Goal: Submit feedback/report problem: Submit feedback/report problem

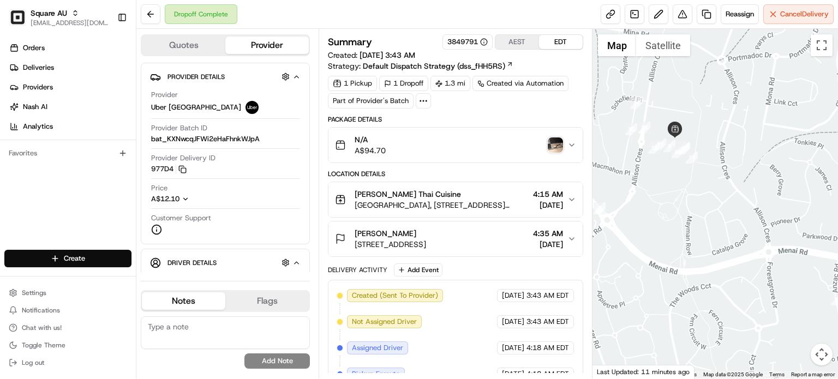
drag, startPoint x: 653, startPoint y: 113, endPoint x: 709, endPoint y: 200, distance: 103.8
click at [709, 200] on div at bounding box center [716, 204] width 246 height 350
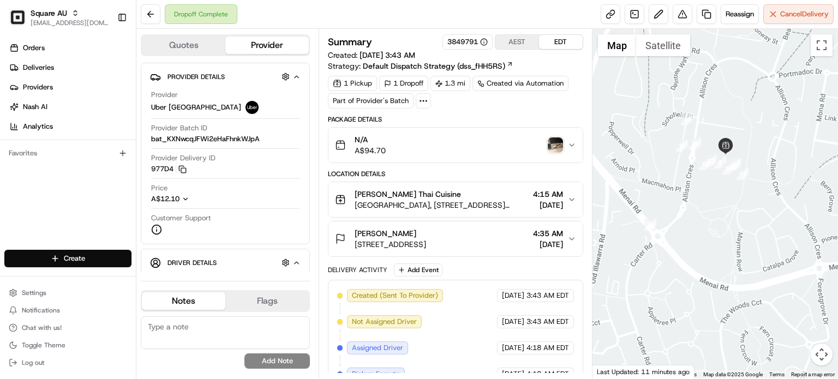
drag, startPoint x: 642, startPoint y: 168, endPoint x: 697, endPoint y: 186, distance: 58.0
click at [697, 186] on div at bounding box center [716, 204] width 246 height 350
click at [413, 142] on div "N/A A$94.70" at bounding box center [451, 145] width 232 height 22
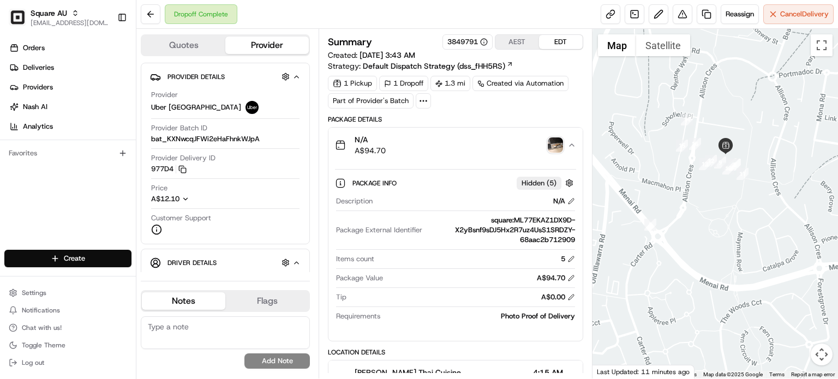
click at [413, 142] on div "N/A A$94.70" at bounding box center [451, 145] width 232 height 22
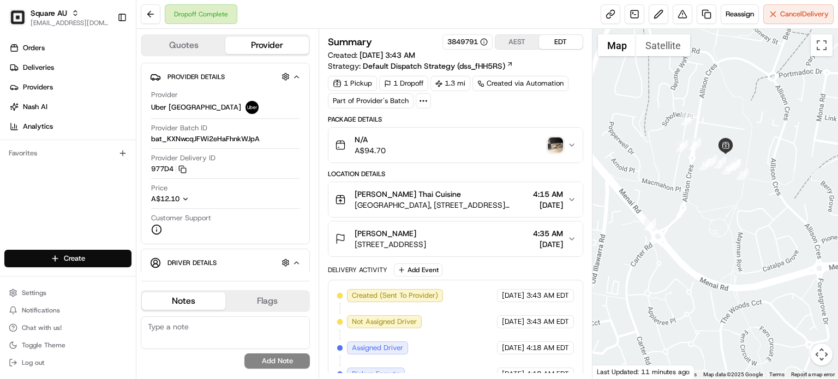
click at [413, 142] on div "N/A A$94.70" at bounding box center [451, 145] width 232 height 22
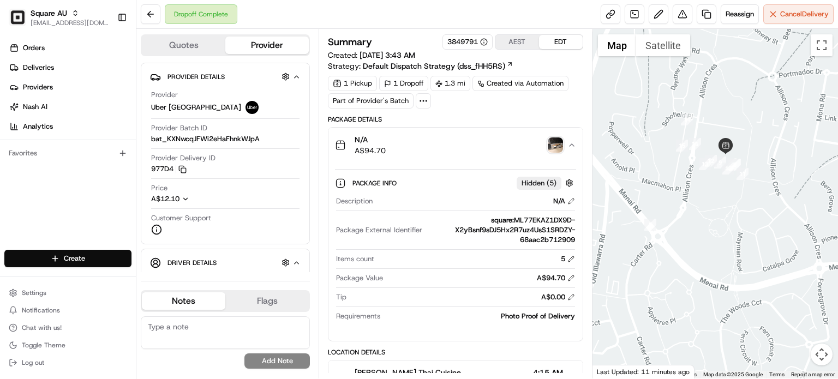
click at [413, 142] on div "N/A A$94.70" at bounding box center [451, 145] width 232 height 22
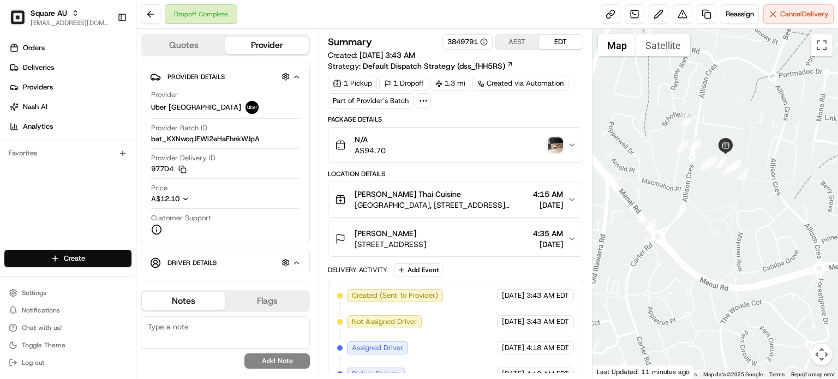
click at [405, 139] on div "N/A A$94.70" at bounding box center [451, 145] width 232 height 22
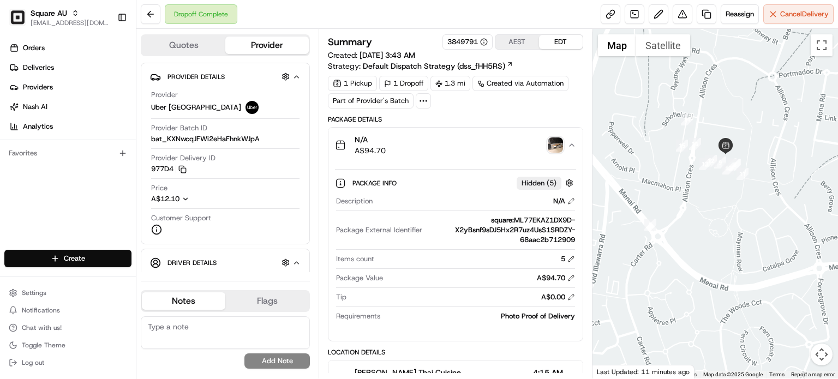
click at [405, 139] on div "N/A A$94.70" at bounding box center [451, 145] width 232 height 22
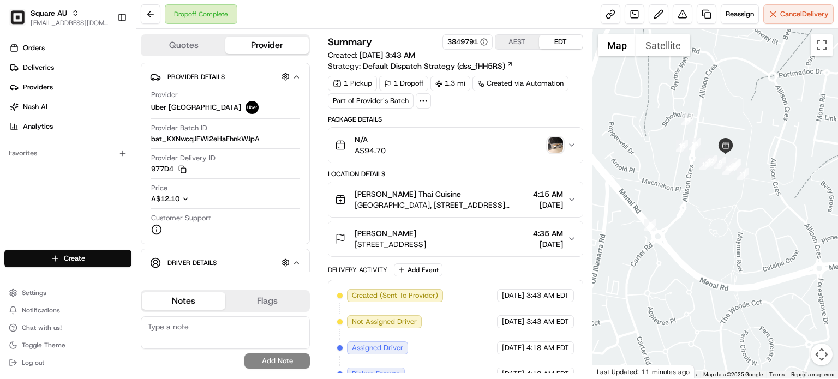
click at [552, 142] on img "button" at bounding box center [555, 145] width 15 height 15
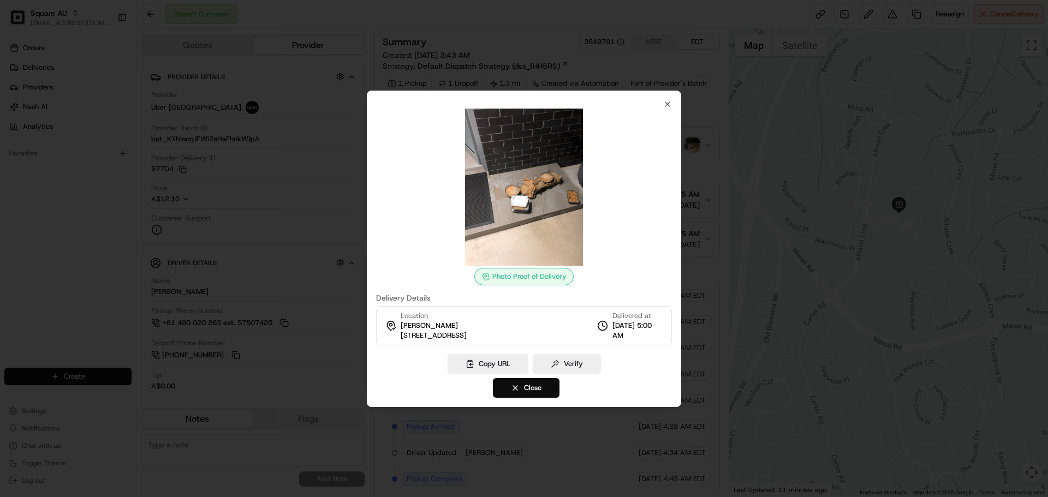
click at [277, 227] on div at bounding box center [524, 248] width 1048 height 497
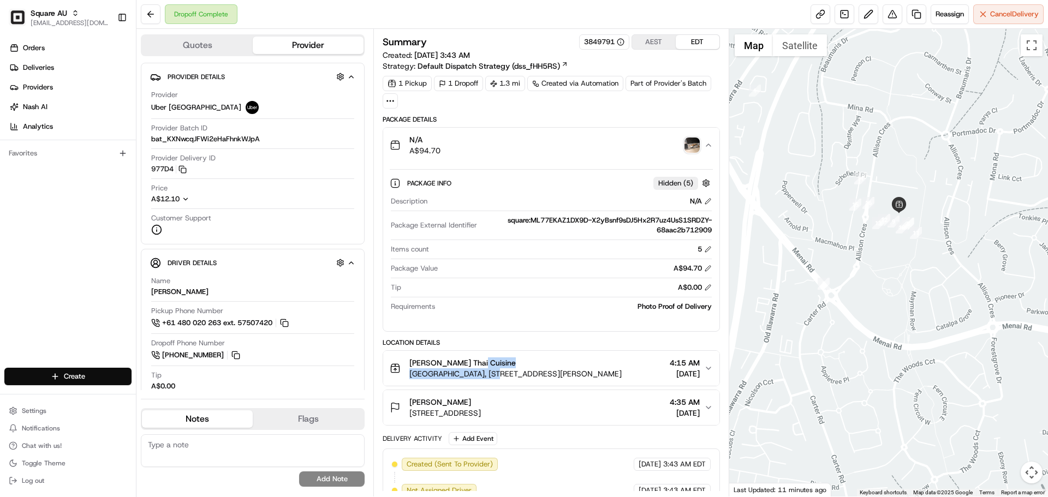
click at [489, 367] on div "Chunn Thai Cuisine Marketplace Car Park, shop 21/152/194 Allison Cres, Menai NS…" at bounding box center [515, 368] width 212 height 22
click at [474, 362] on span "[PERSON_NAME] Thai Cuisine" at bounding box center [462, 362] width 106 height 11
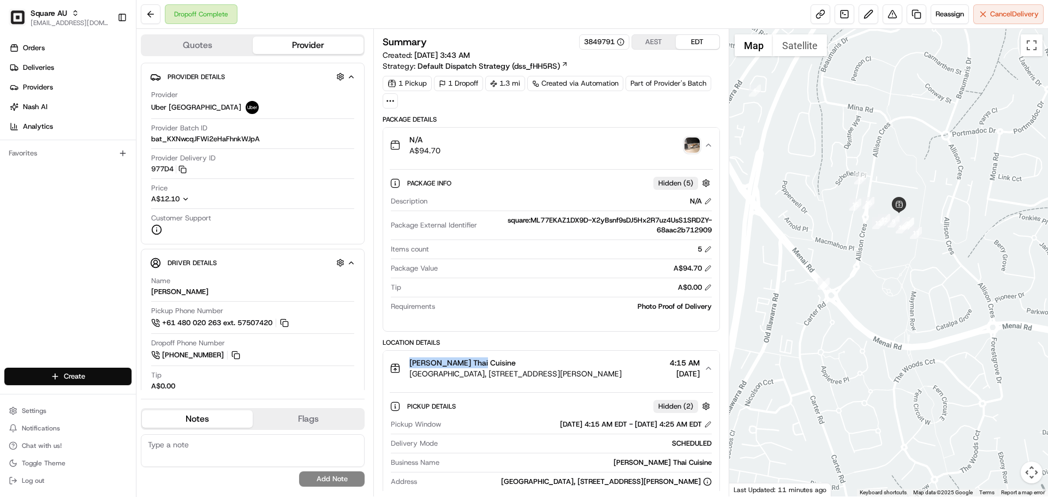
drag, startPoint x: 487, startPoint y: 363, endPoint x: 410, endPoint y: 364, distance: 76.4
click at [410, 364] on div "[PERSON_NAME] Thai Cuisine" at bounding box center [515, 362] width 212 height 11
copy span "[PERSON_NAME] Thai Cuisine"
click at [595, 34] on div "Summary 3849791 AEST EDT Created: 08/24/2025 3:43 AM Strategy: Default Dispatch…" at bounding box center [550, 263] width 355 height 468
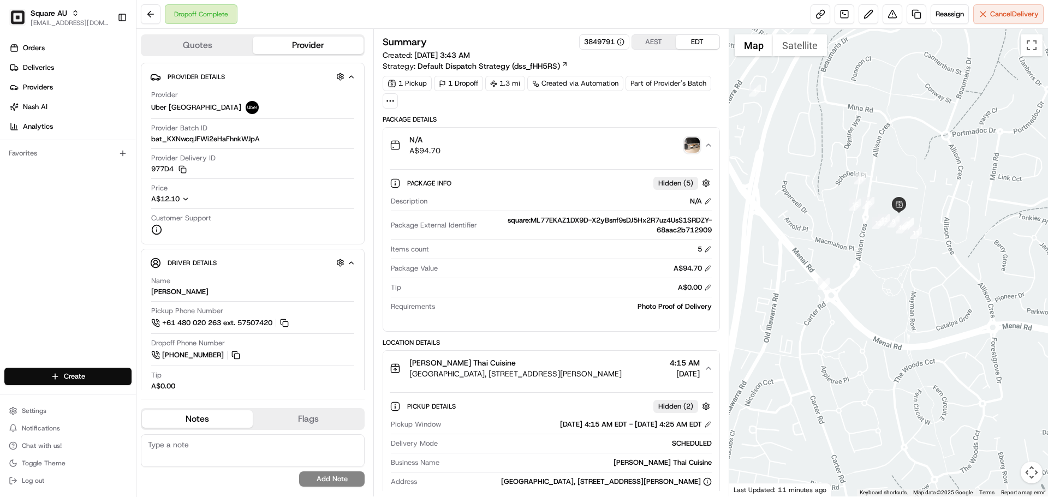
click at [597, 37] on div "3849791" at bounding box center [604, 41] width 50 height 15
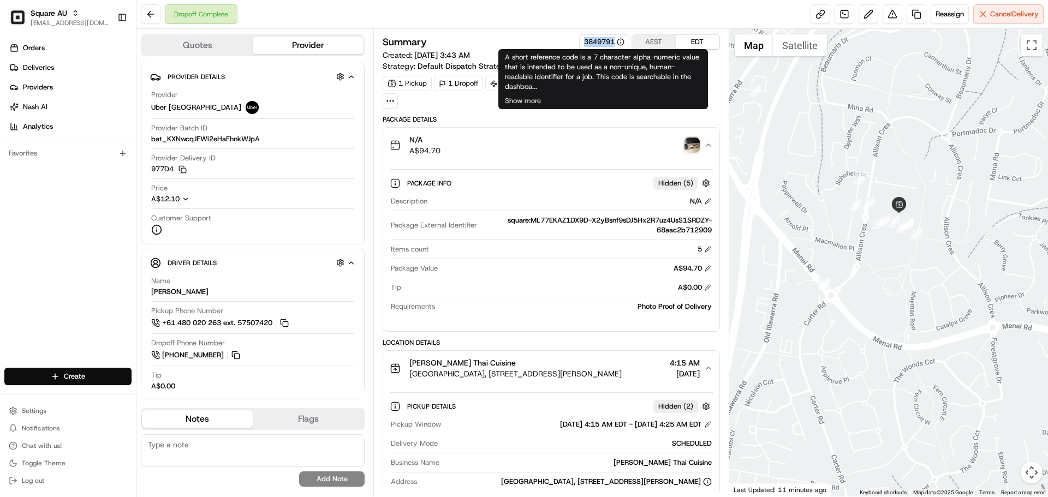
copy div "3849791"
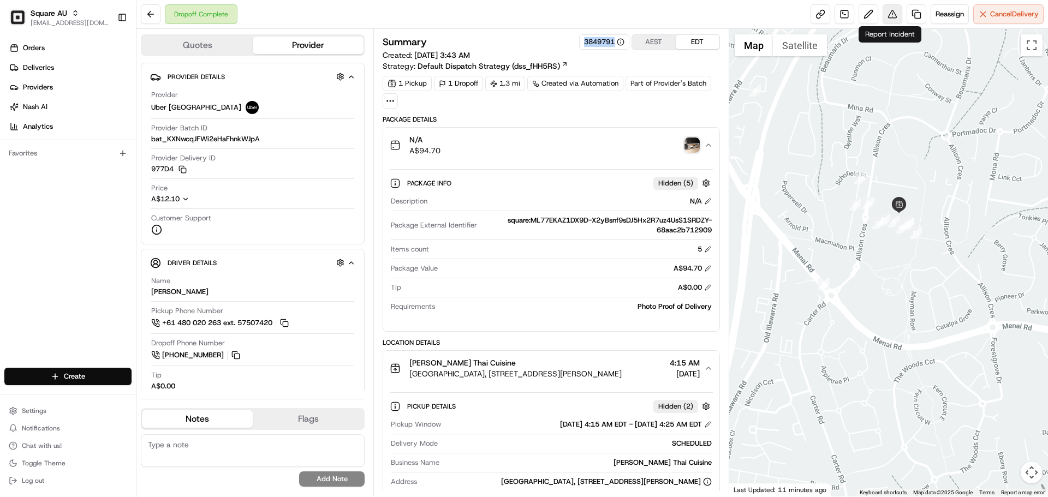
click at [838, 20] on button at bounding box center [892, 14] width 20 height 20
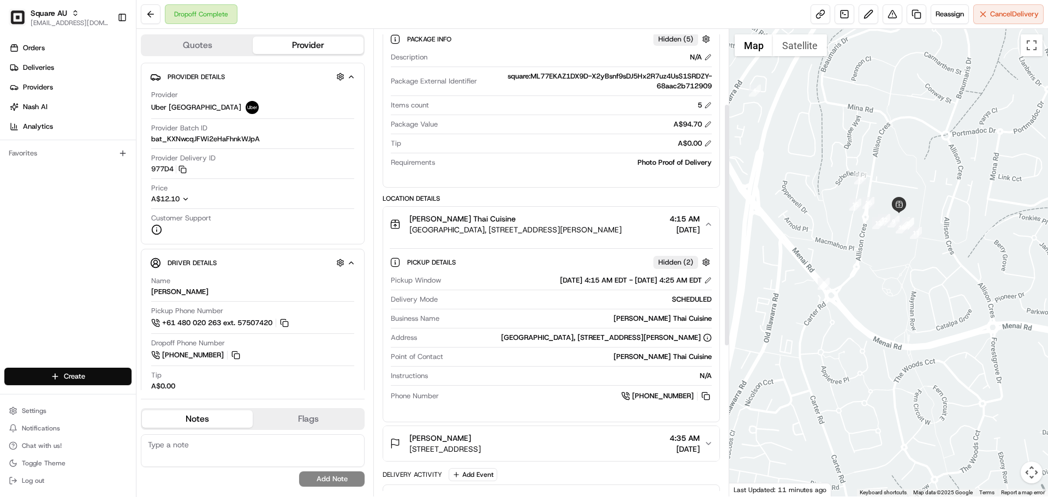
scroll to position [164, 0]
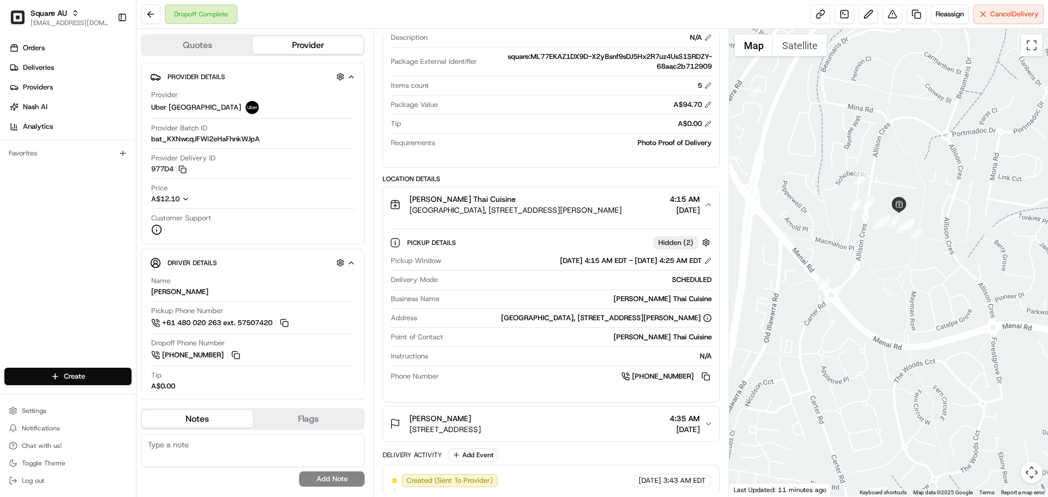
click at [702, 207] on div "Chunn Thai Cuisine Marketplace Car Park, shop 21/152/194 Allison Cres, Menai NS…" at bounding box center [547, 205] width 314 height 22
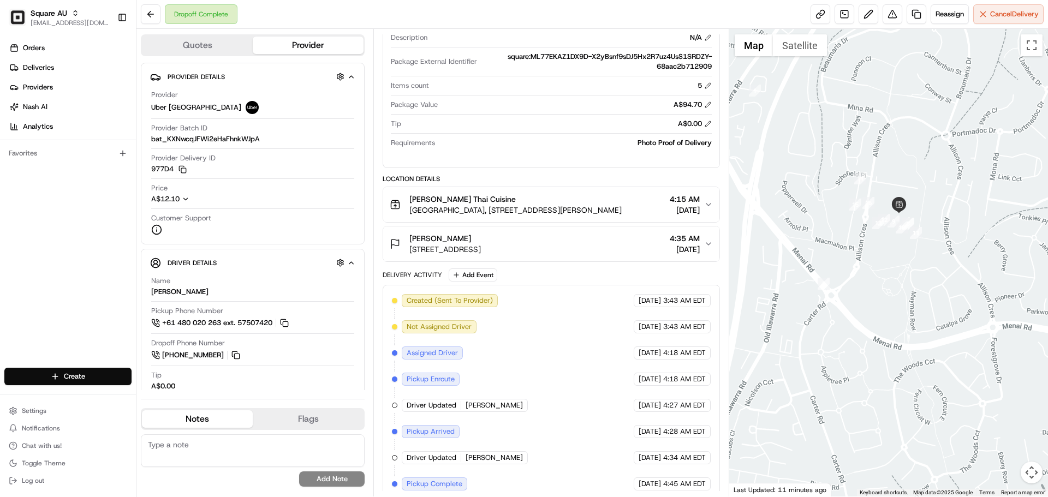
click at [630, 239] on div "[PERSON_NAME] [STREET_ADDRESS] 4:35 AM [DATE]" at bounding box center [547, 244] width 314 height 22
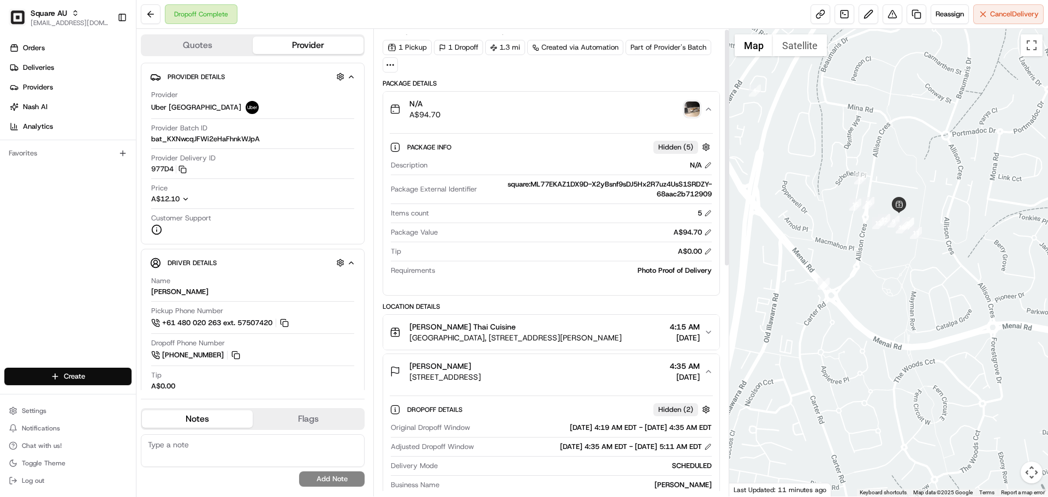
scroll to position [0, 0]
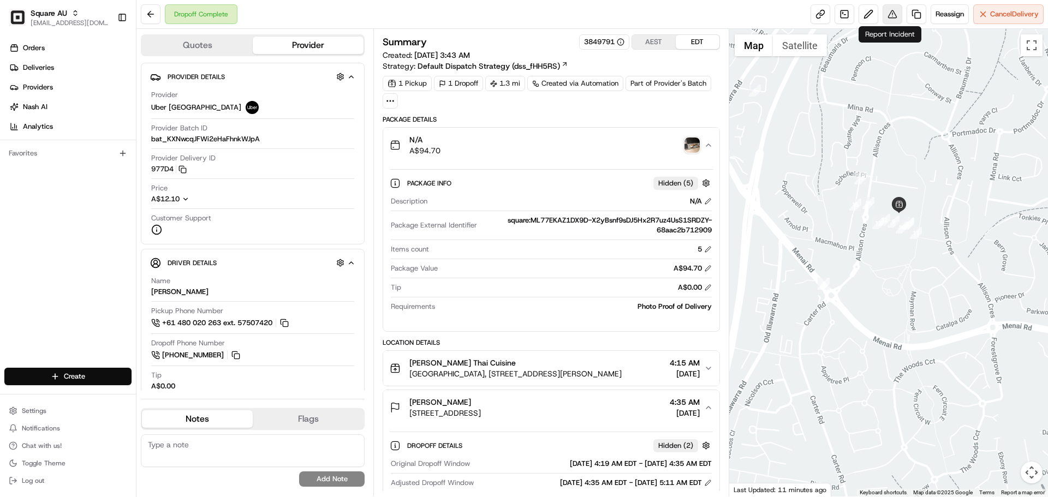
click at [838, 13] on button at bounding box center [892, 14] width 20 height 20
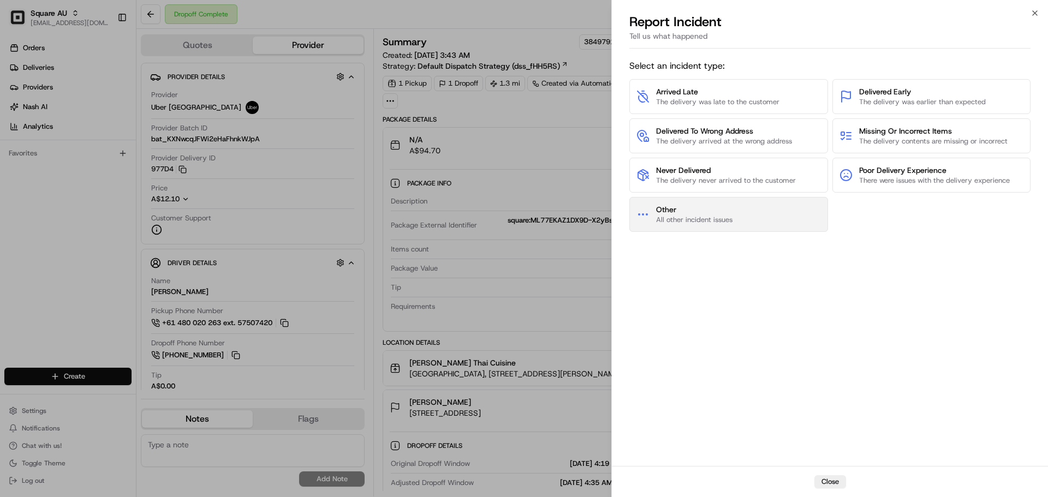
click at [781, 209] on button "Other All other incident issues" at bounding box center [728, 214] width 199 height 35
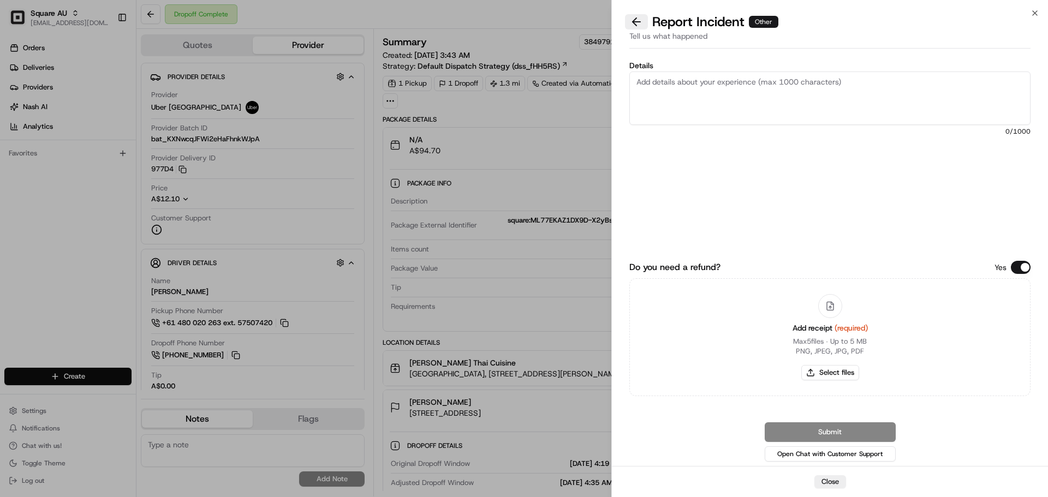
click at [640, 26] on button at bounding box center [636, 21] width 23 height 15
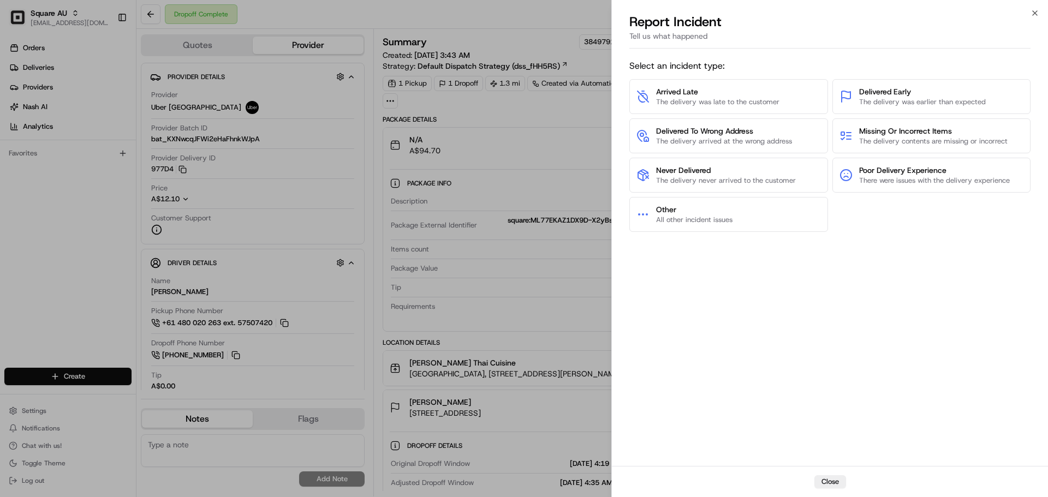
click at [838, 205] on div "Arrived Late The delivery was late to the customer Delivered Early The delivery…" at bounding box center [829, 155] width 401 height 153
click at [838, 177] on span "There were issues with the delivery experience" at bounding box center [934, 181] width 151 height 10
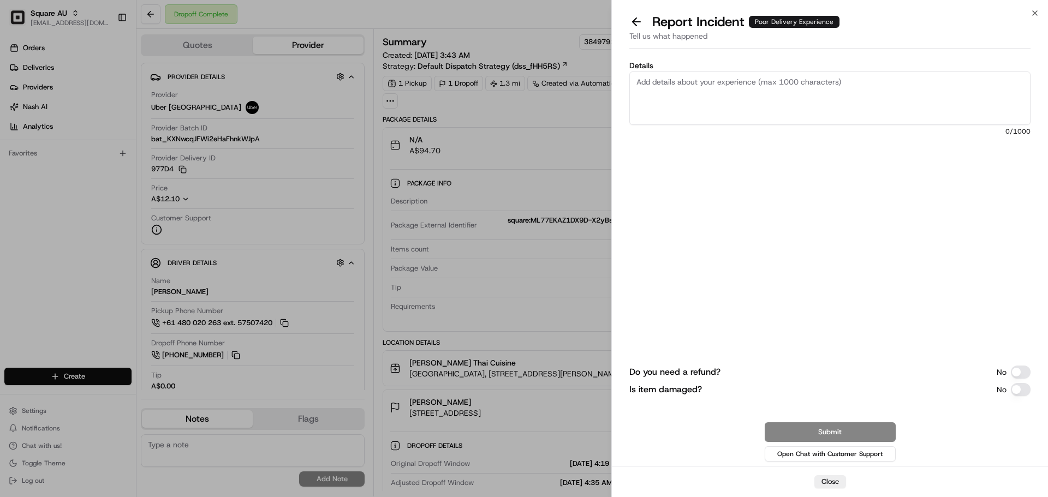
click at [739, 87] on textarea "Details" at bounding box center [829, 97] width 401 height 53
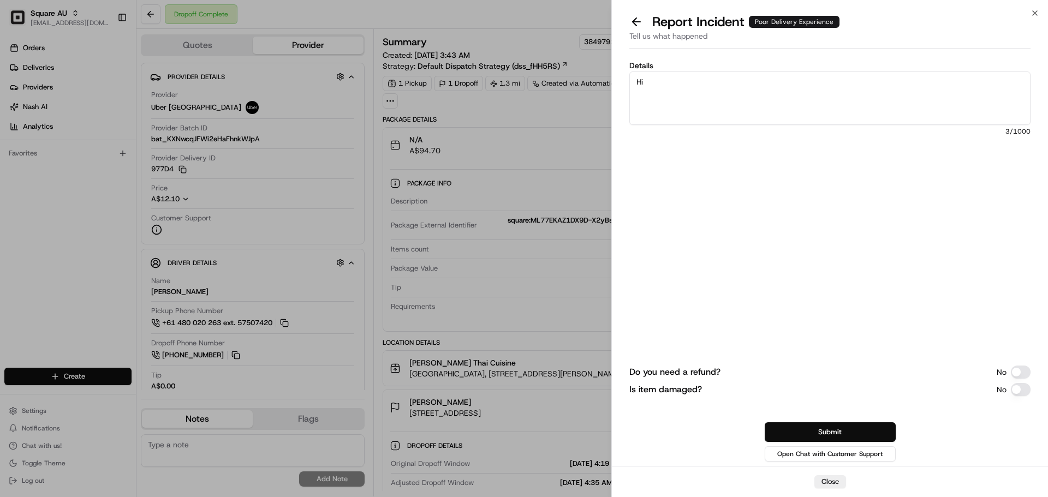
type textarea "H"
type textarea "P"
type textarea "Customer has reported that the order has arrived damaged."
click at [631, 16] on button at bounding box center [636, 21] width 23 height 15
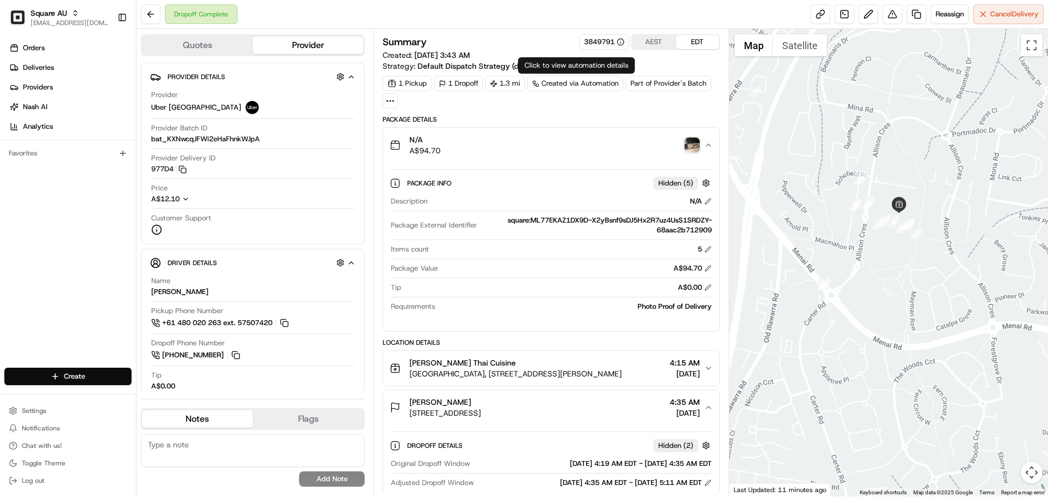
click at [694, 146] on img "button" at bounding box center [691, 145] width 15 height 15
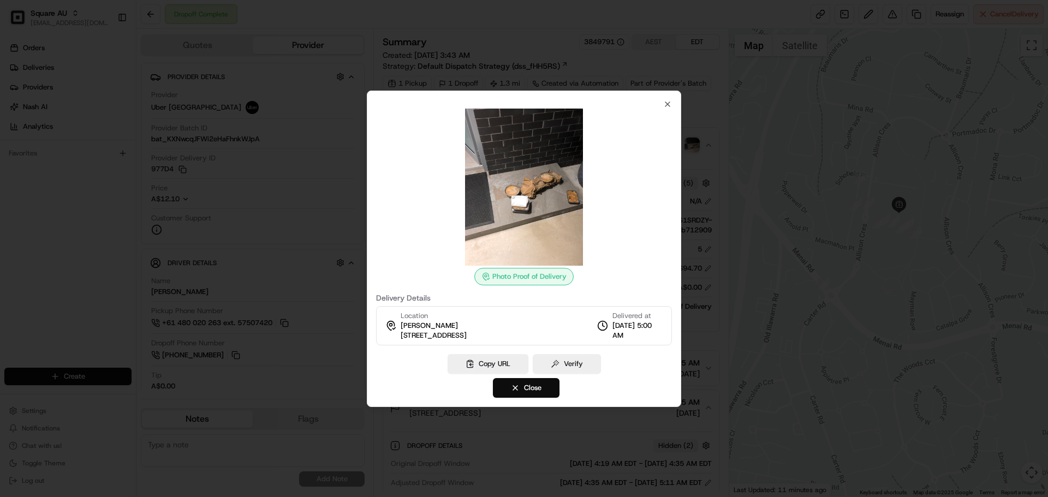
click at [552, 232] on img at bounding box center [523, 187] width 157 height 157
click at [522, 282] on div "Photo Proof of Delivery" at bounding box center [523, 276] width 99 height 17
click at [479, 366] on button "Copy URL" at bounding box center [487, 364] width 81 height 20
click at [707, 86] on div at bounding box center [524, 248] width 1048 height 497
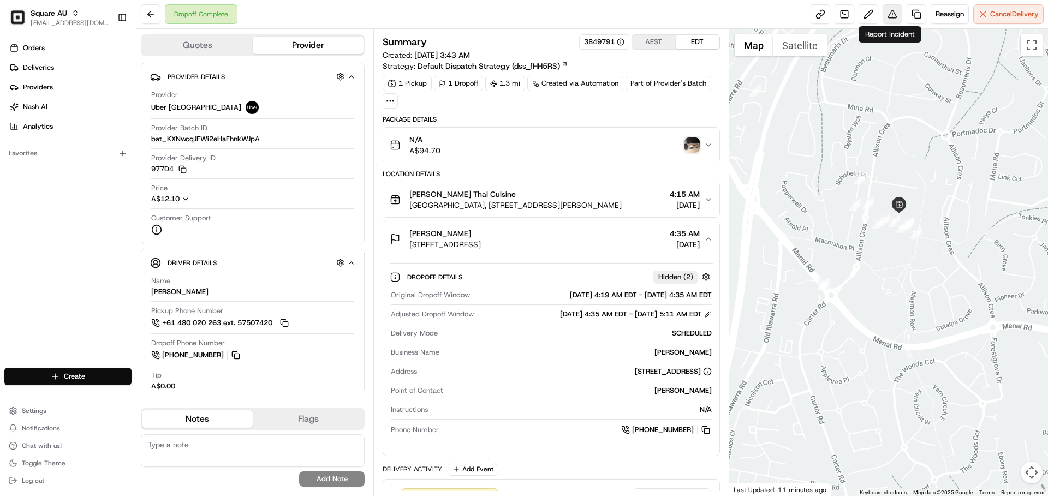
click at [838, 14] on button at bounding box center [892, 14] width 20 height 20
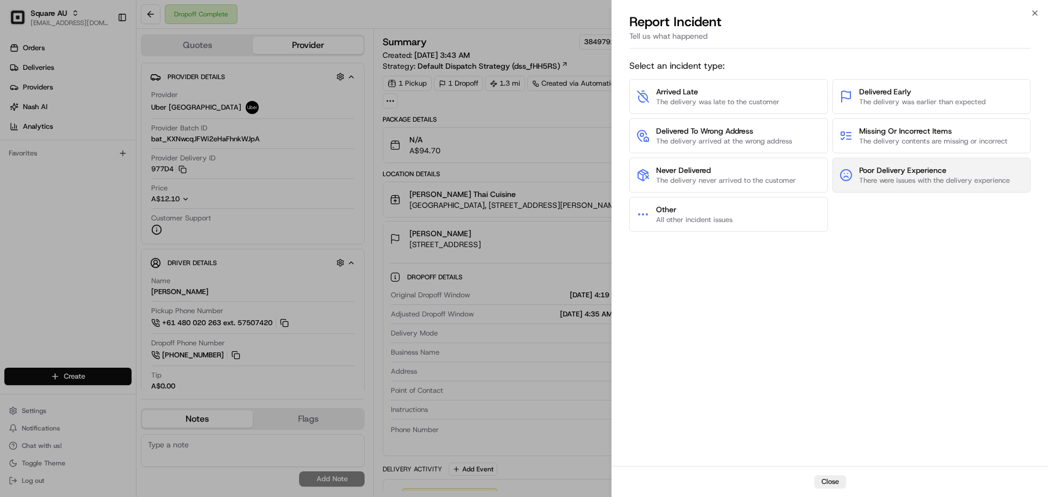
click at [838, 165] on span "Poor Delivery Experience" at bounding box center [934, 170] width 151 height 11
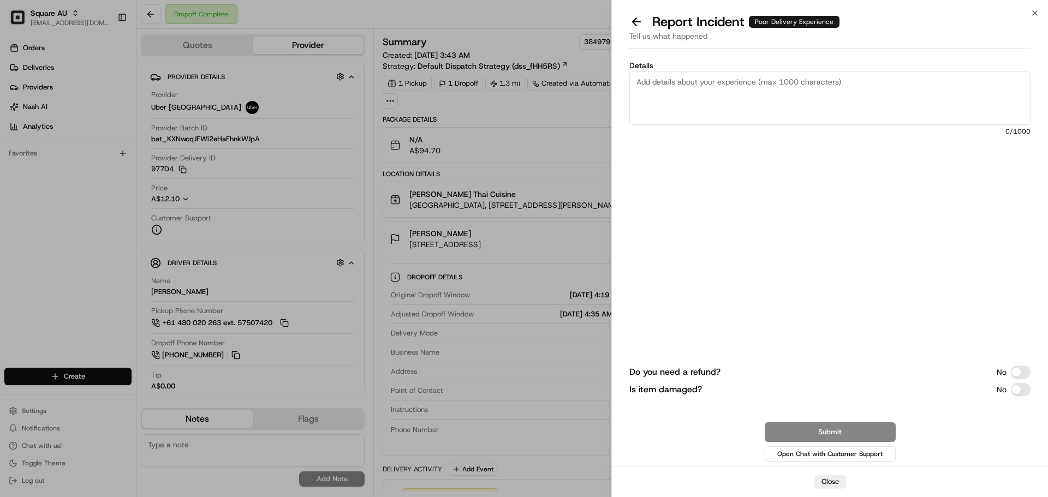
click at [712, 81] on textarea "Details" at bounding box center [829, 97] width 401 height 53
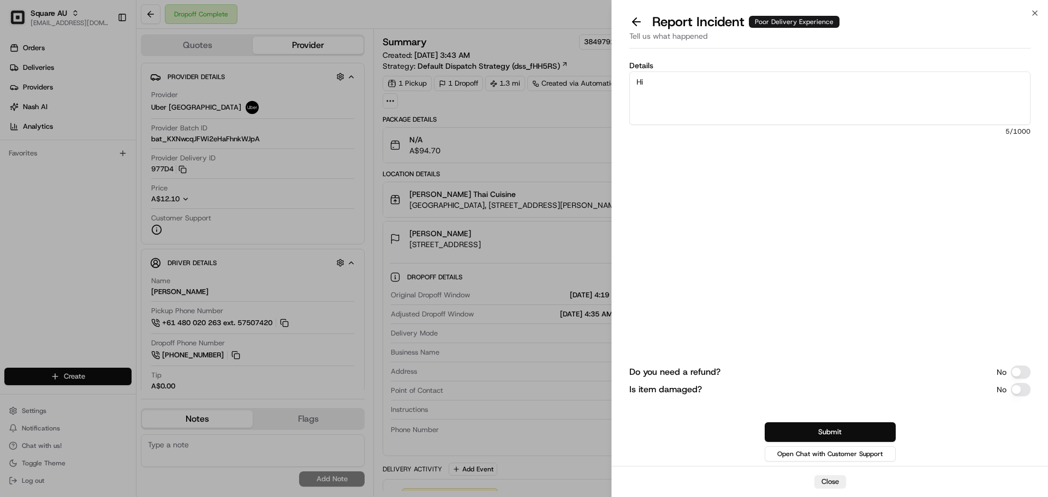
type textarea "H"
click at [760, 94] on textarea "The customer called frustrated because the delivery received was damaged and pr…" at bounding box center [829, 97] width 401 height 53
click at [759, 94] on textarea "The customer called frustrated because the delivery received was damaged and pr…" at bounding box center [829, 97] width 401 height 53
click at [757, 95] on textarea "The customer called frustrated because the delivery received was damaged and pr…" at bounding box center [829, 97] width 401 height 53
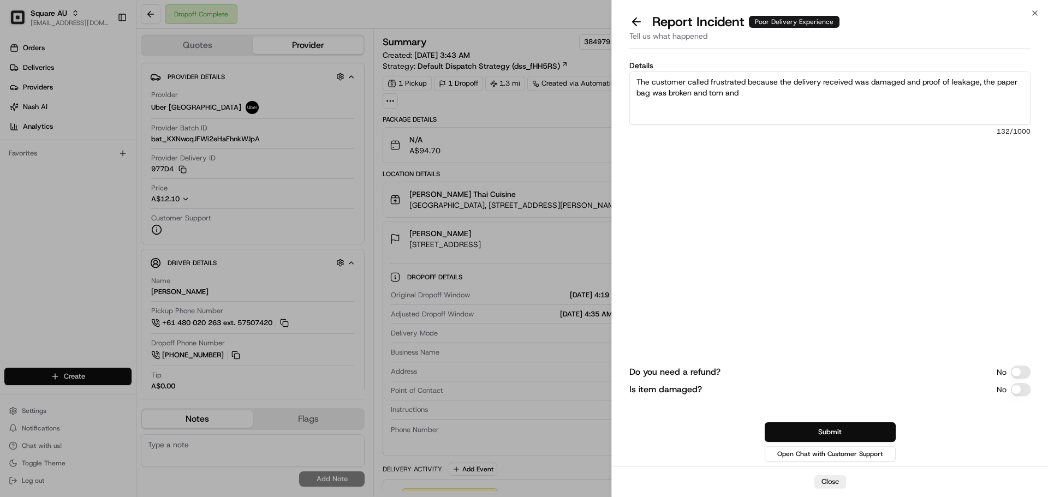
click at [756, 95] on textarea "The customer called frustrated because the delivery received was damaged and pr…" at bounding box center [829, 97] width 401 height 53
click at [755, 95] on textarea "The customer called frustrated because the delivery received was damaged and pr…" at bounding box center [829, 97] width 401 height 53
click at [754, 95] on textarea "The customer called frustrated because the delivery received was damaged and pr…" at bounding box center [829, 97] width 401 height 53
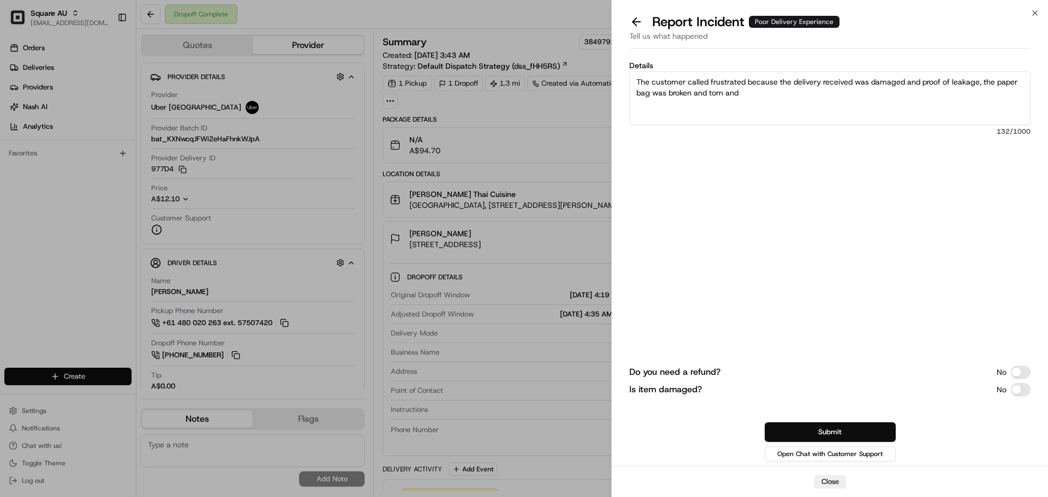
click at [838, 75] on textarea "The customer called frustrated because the delivery received was damaged and pr…" at bounding box center [829, 97] width 401 height 53
drag, startPoint x: 923, startPoint y: 79, endPoint x: 951, endPoint y: 78, distance: 27.8
click at [838, 78] on textarea "The customer called frustrated because the delivery received was damaged and pr…" at bounding box center [829, 97] width 401 height 53
click at [809, 103] on textarea "The customer called frustrated because the delivery received was damaged and ha…" at bounding box center [829, 97] width 401 height 53
click at [721, 95] on textarea "The customer called frustrated because the delivery received was damaged and ha…" at bounding box center [829, 97] width 401 height 53
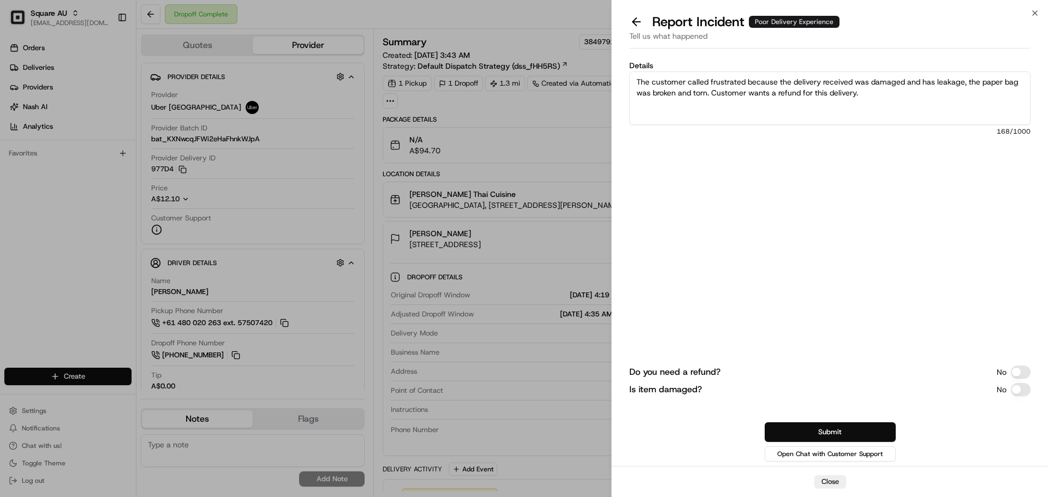
type textarea "The customer called frustrated because the delivery received was damaged and ha…"
click at [657, 90] on textarea "The customer called frustrated because the delivery received was damaged and ha…" at bounding box center [829, 97] width 401 height 53
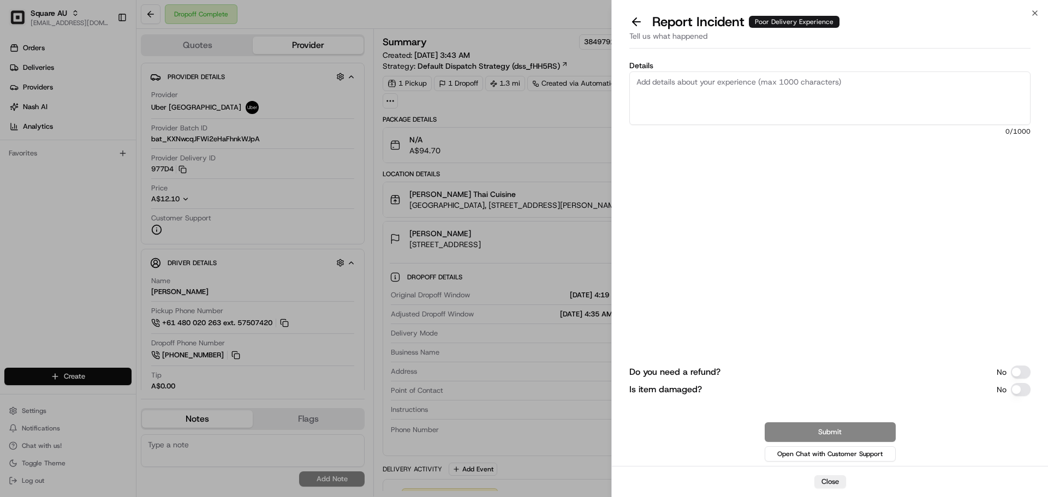
paste textarea ""The customer called expressing frustration due to receiving a damaged delivery…"
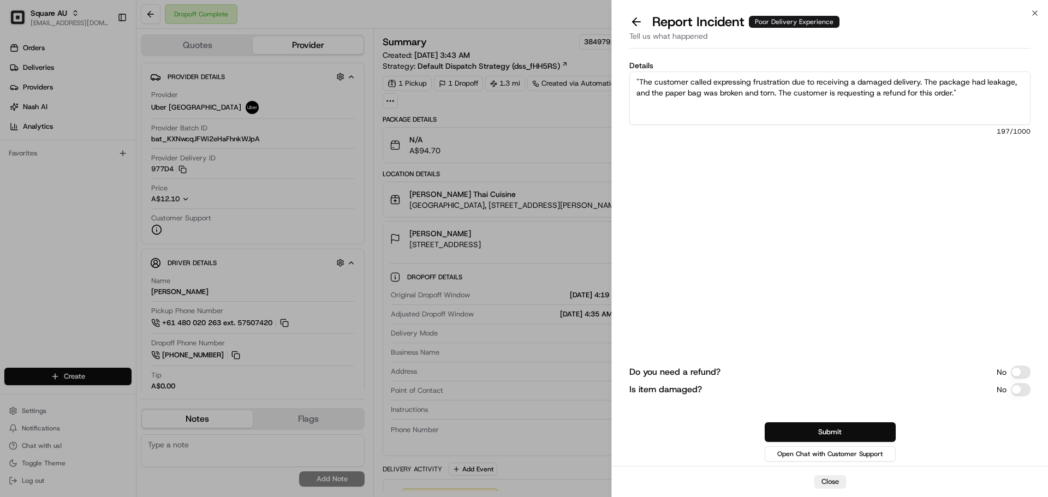
click at [637, 78] on textarea ""The customer called expressing frustration due to receiving a damaged delivery…" at bounding box center [829, 97] width 401 height 53
click at [643, 85] on textarea "The customer called expressing frustration due to receiving a damaged delivery.…" at bounding box center [829, 97] width 401 height 53
click at [644, 85] on textarea "The customer called expressing frustration due to receiving a damaged delivery.…" at bounding box center [829, 97] width 401 height 53
click at [838, 88] on textarea "The customer called expressing frustration due to receiving a damaged delivery.…" at bounding box center [829, 97] width 401 height 53
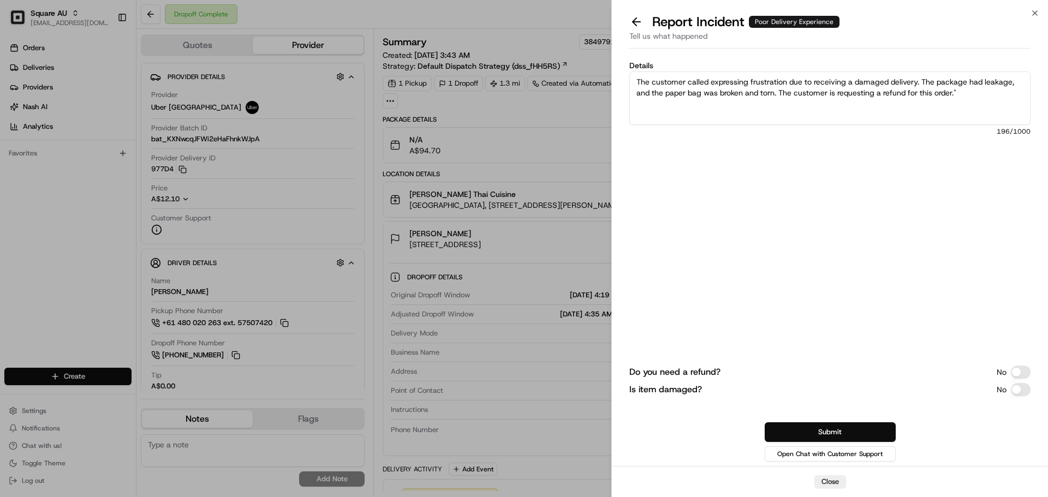
click at [838, 88] on textarea "The customer called expressing frustration due to receiving a damaged delivery.…" at bounding box center [829, 97] width 401 height 53
click at [838, 86] on textarea "The customer called expressing frustration due to receiving a damaged delivery.…" at bounding box center [829, 97] width 401 height 53
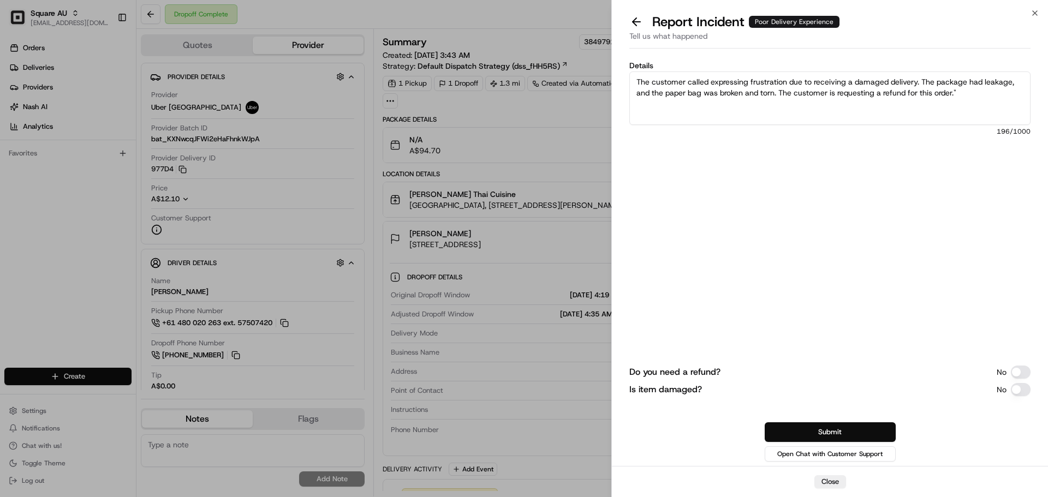
click at [838, 91] on textarea "The customer called expressing frustration due to receiving a damaged delivery.…" at bounding box center [829, 97] width 401 height 53
click at [838, 94] on textarea "The customer called expressing frustration due to receiving a damaged delivery.…" at bounding box center [829, 97] width 401 height 53
type textarea "The customer called expressing frustration due to receiving a damaged delivery.…"
click at [838, 376] on button "Do you need a refund?" at bounding box center [1021, 372] width 20 height 13
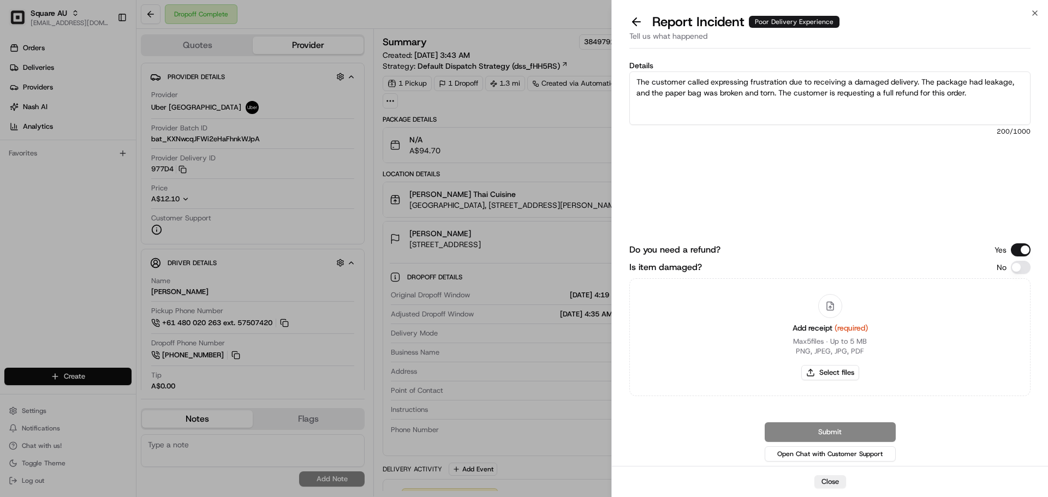
click at [838, 268] on button "Is item damaged?" at bounding box center [1021, 267] width 20 height 13
click at [820, 370] on button "Select files" at bounding box center [830, 372] width 58 height 15
type input "C:\fakepath\Damaged.png"
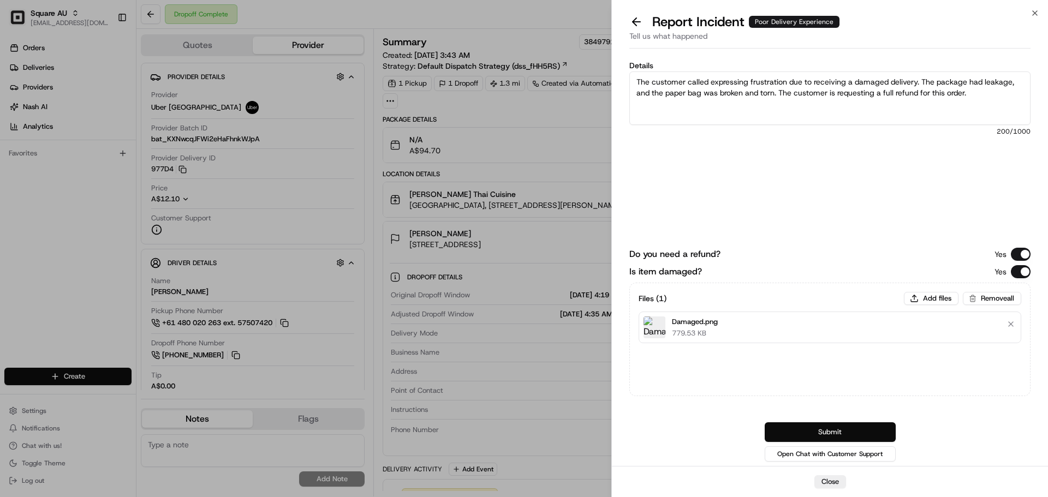
click at [838, 379] on button "Submit" at bounding box center [829, 432] width 131 height 20
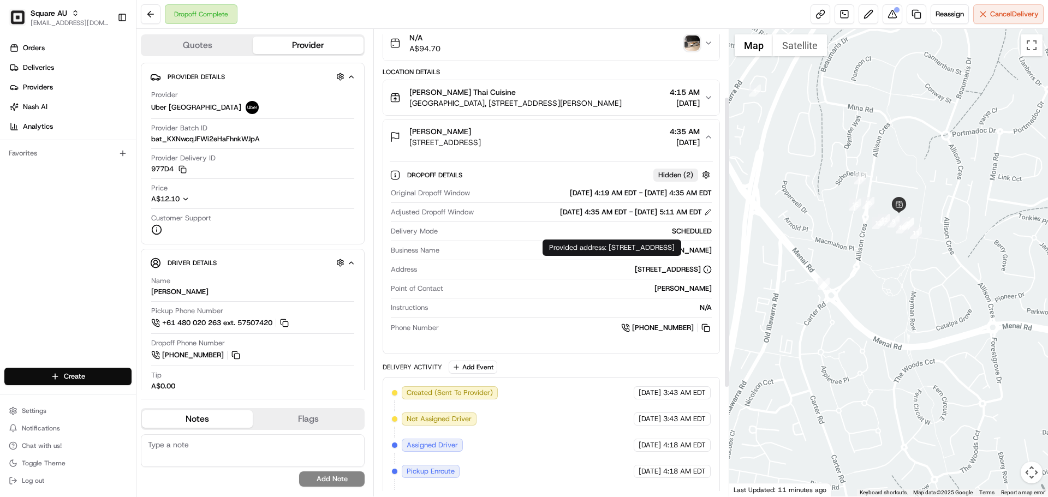
scroll to position [109, 0]
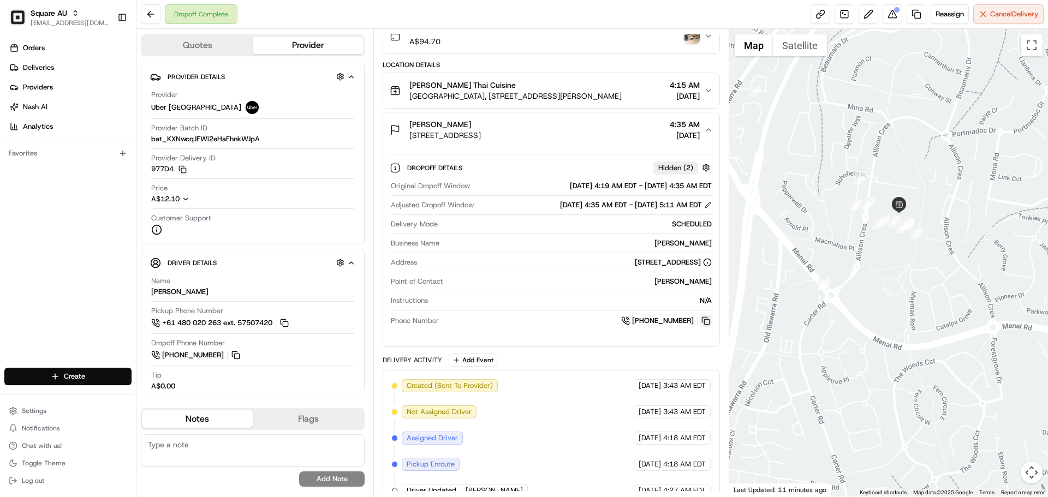
click at [705, 318] on button at bounding box center [706, 321] width 12 height 12
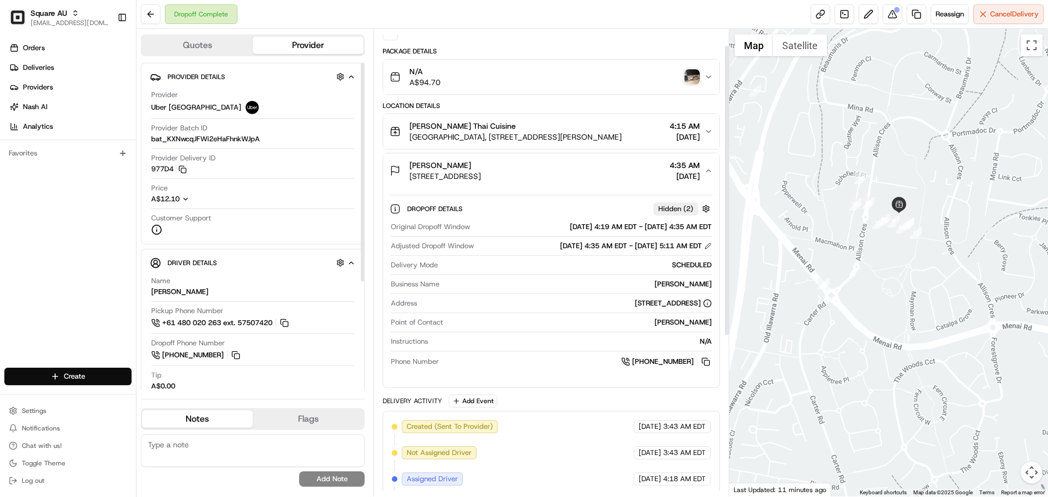
scroll to position [0, 0]
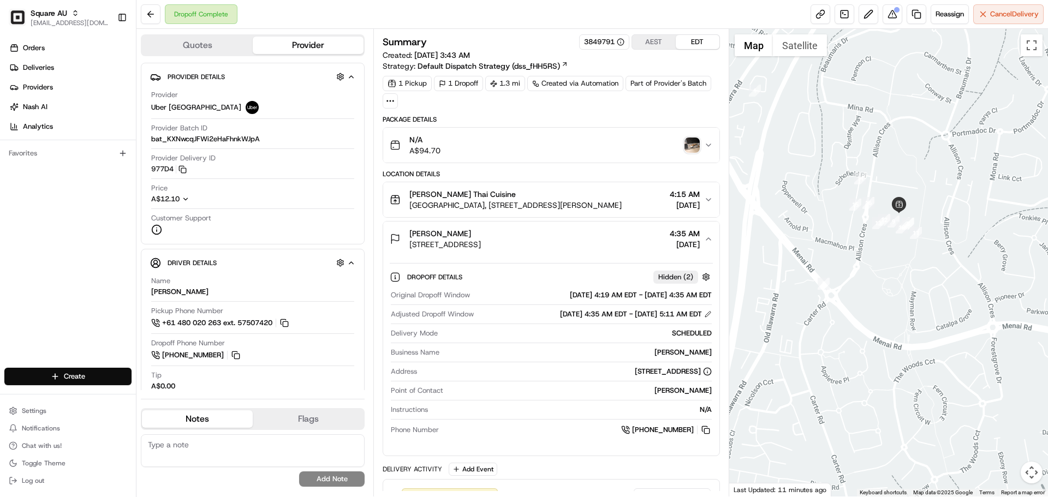
click at [236, 379] on textarea at bounding box center [253, 450] width 224 height 33
click at [267, 379] on textarea at bounding box center [253, 450] width 224 height 33
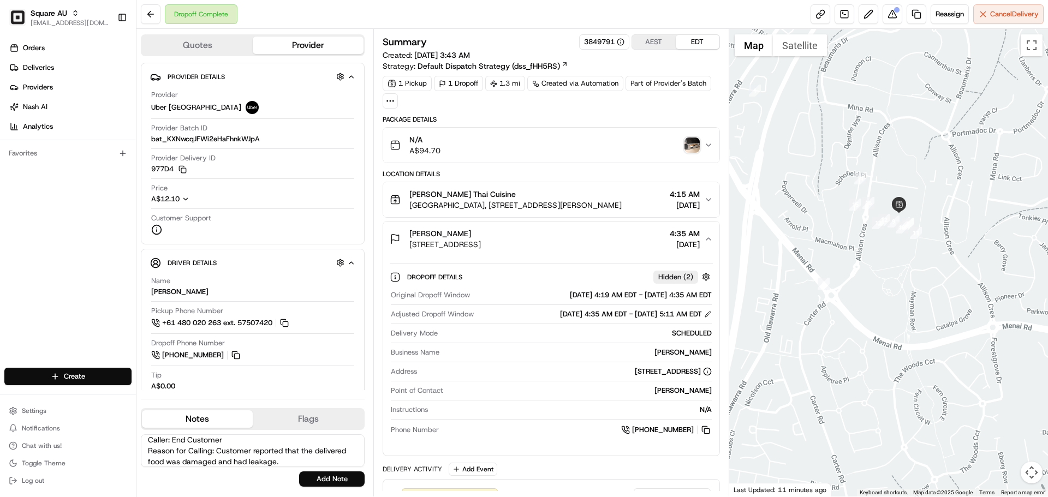
scroll to position [16, 0]
click at [244, 379] on textarea "Caller: End Customer Reason for Calling: Customer reported that the delivered f…" at bounding box center [253, 450] width 224 height 33
type textarea "Caller: End Customer Reason for Calling: Customer reported that the delivered f…"
click at [310, 379] on button "Add Note" at bounding box center [331, 478] width 65 height 15
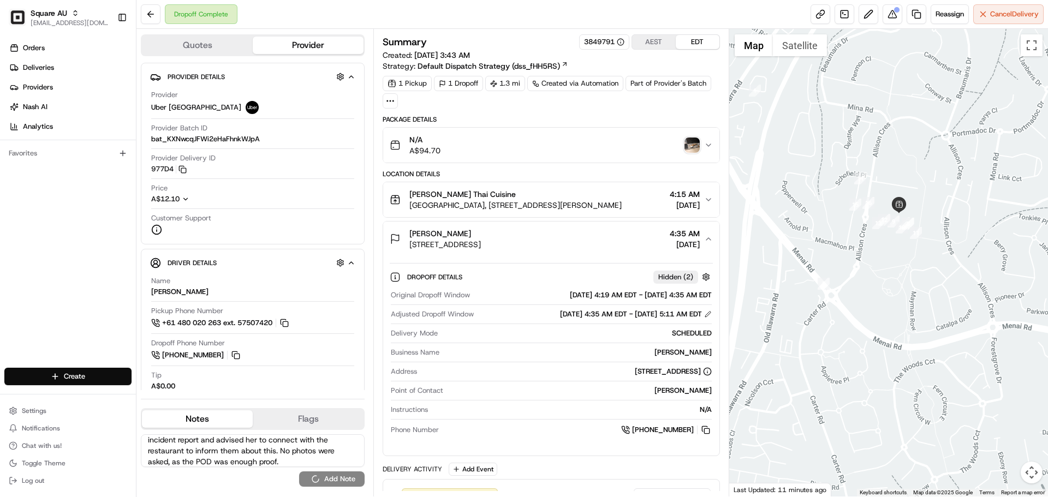
scroll to position [0, 0]
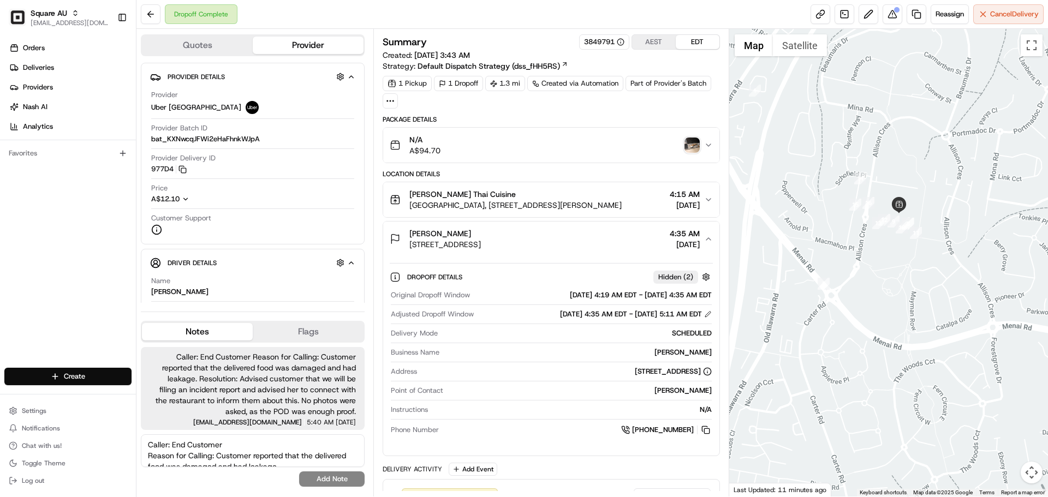
click at [291, 379] on span "Caller: End Customer Reason for Calling: Customer reported that the delivered f…" at bounding box center [253, 383] width 206 height 65
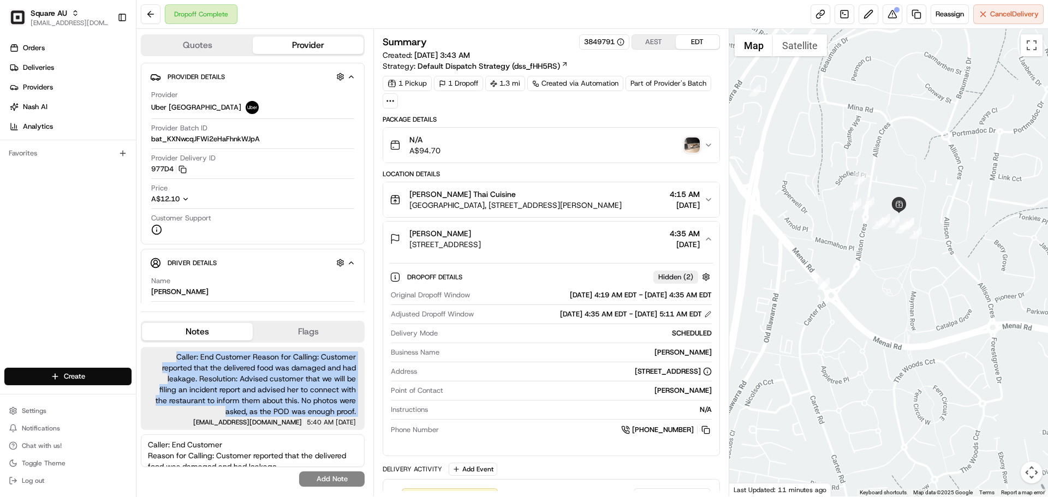
click at [291, 379] on span "Caller: End Customer Reason for Calling: Customer reported that the delivered f…" at bounding box center [253, 383] width 206 height 65
click at [285, 379] on span "Caller: End Customer Reason for Calling: Customer reported that the delivered f…" at bounding box center [253, 383] width 206 height 65
click at [268, 379] on span "Caller: End Customer Reason for Calling: Customer reported that the delivered f…" at bounding box center [253, 383] width 206 height 65
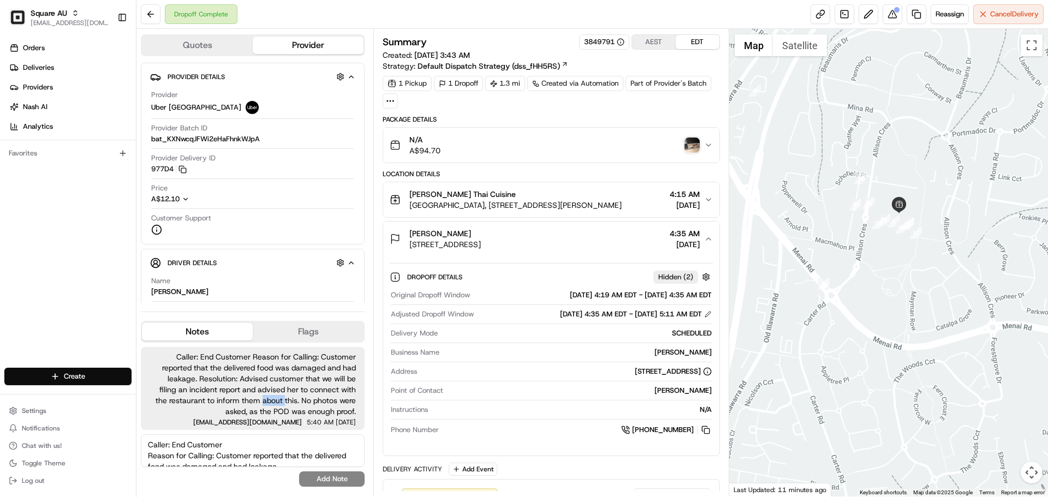
click at [268, 379] on span "Caller: End Customer Reason for Calling: Customer reported that the delivered f…" at bounding box center [253, 383] width 206 height 65
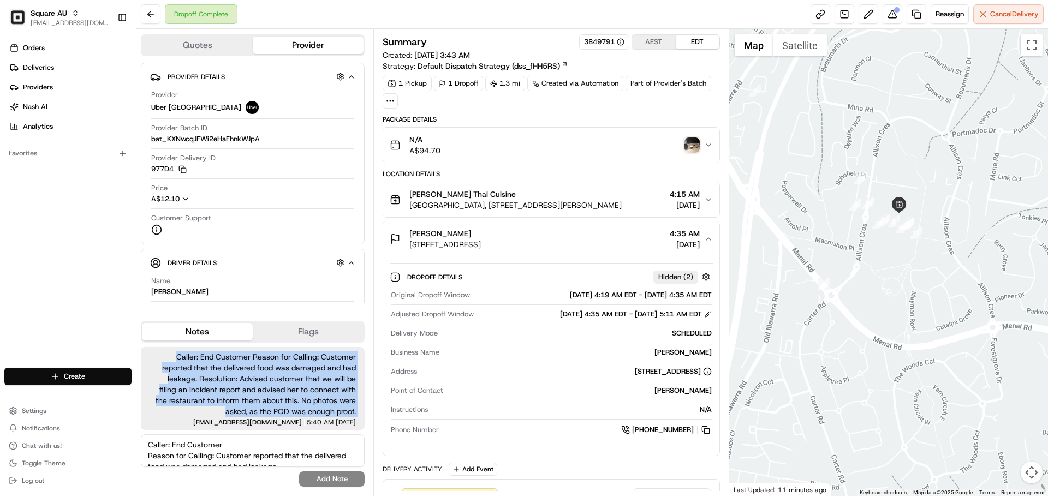
click at [268, 379] on span "Caller: End Customer Reason for Calling: Customer reported that the delivered f…" at bounding box center [253, 383] width 206 height 65
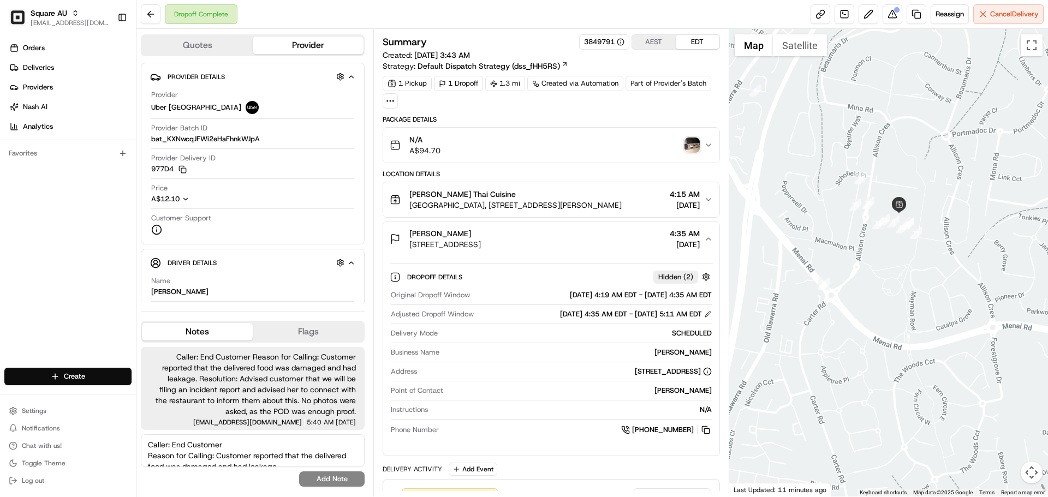
click at [230, 379] on textarea "Caller: End Customer Reason for Calling: Customer reported that the delivered f…" at bounding box center [253, 450] width 224 height 33
type textarea "N"
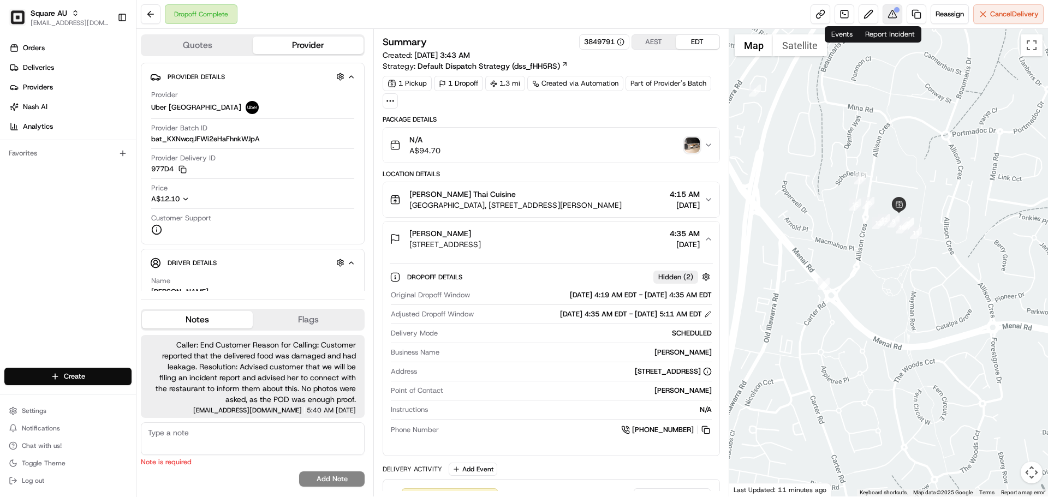
click at [838, 16] on button at bounding box center [892, 14] width 20 height 20
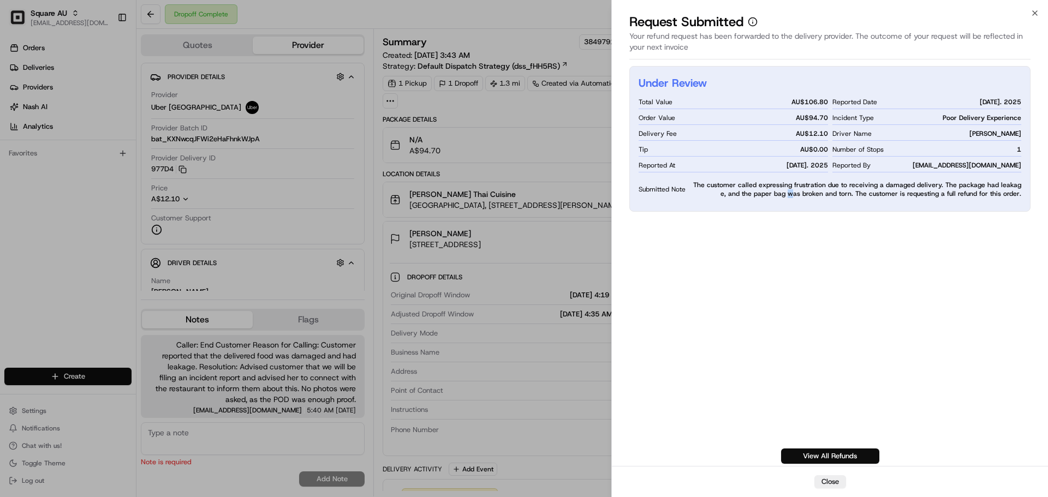
click at [794, 202] on div "Under Review Total Value AU$ 106.80 Order Value AU$ 94.70 Delivery Fee AU$ 12.1…" at bounding box center [829, 139] width 401 height 146
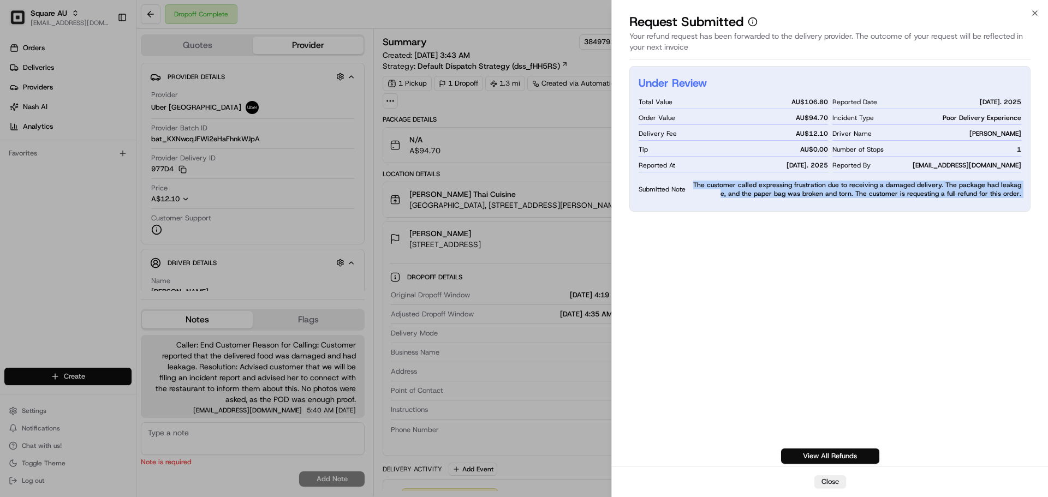
click at [794, 202] on div "Under Review Total Value AU$ 106.80 Order Value AU$ 94.70 Delivery Fee AU$ 12.1…" at bounding box center [829, 139] width 401 height 146
click at [792, 193] on span "The customer called expressing frustration due to receiving a damaged delivery.…" at bounding box center [855, 189] width 331 height 17
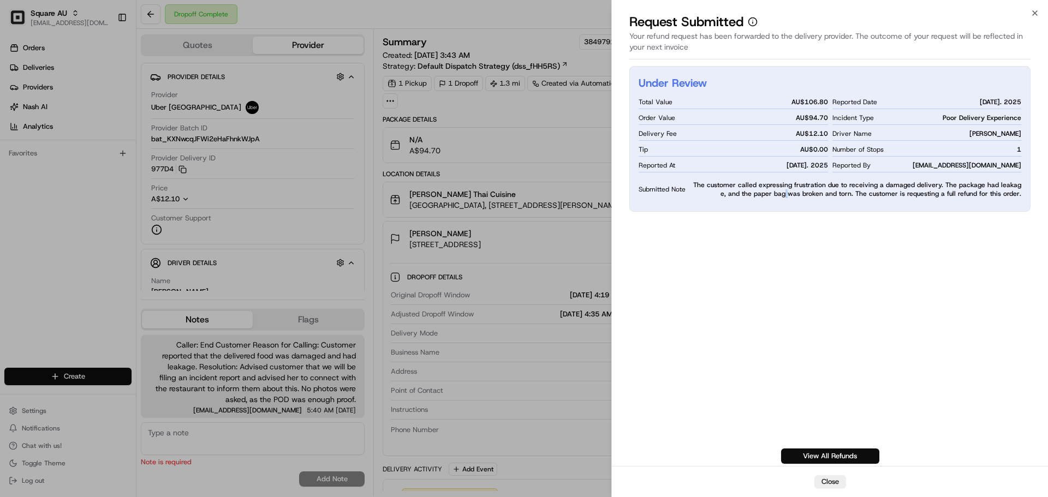
click at [792, 193] on span "The customer called expressing frustration due to receiving a damaged delivery.…" at bounding box center [855, 189] width 331 height 17
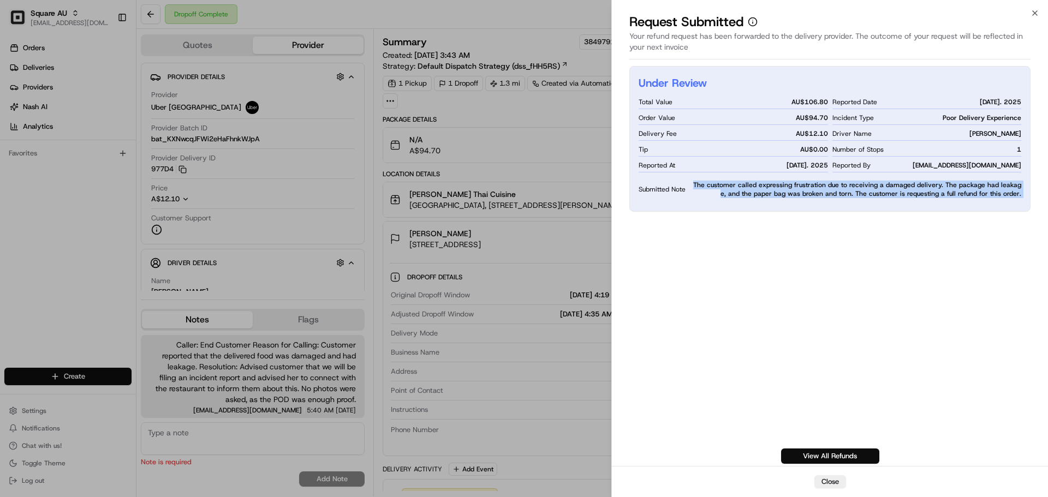
click at [792, 193] on span "The customer called expressing frustration due to receiving a damaged delivery.…" at bounding box center [855, 189] width 331 height 17
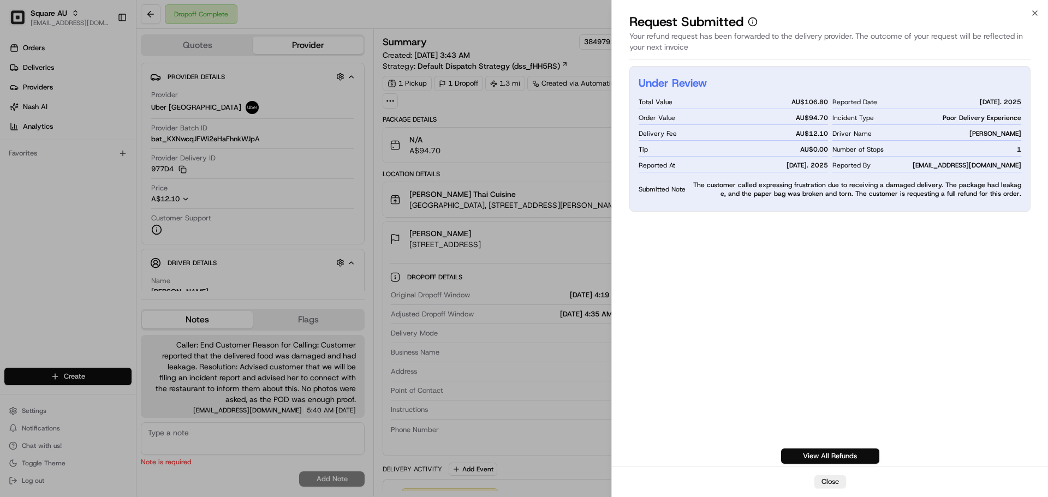
click at [686, 86] on h2 "Under Review" at bounding box center [672, 82] width 68 height 15
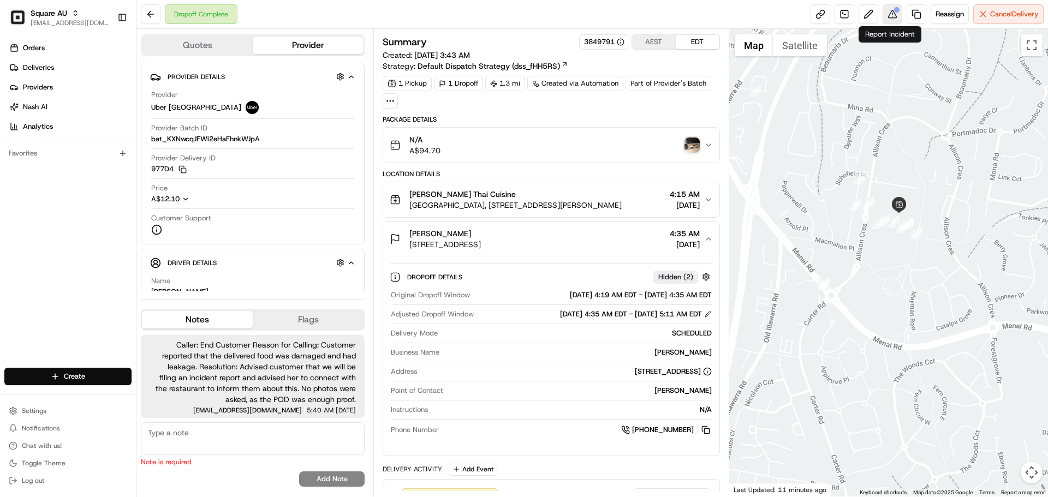
click at [838, 14] on button at bounding box center [892, 14] width 20 height 20
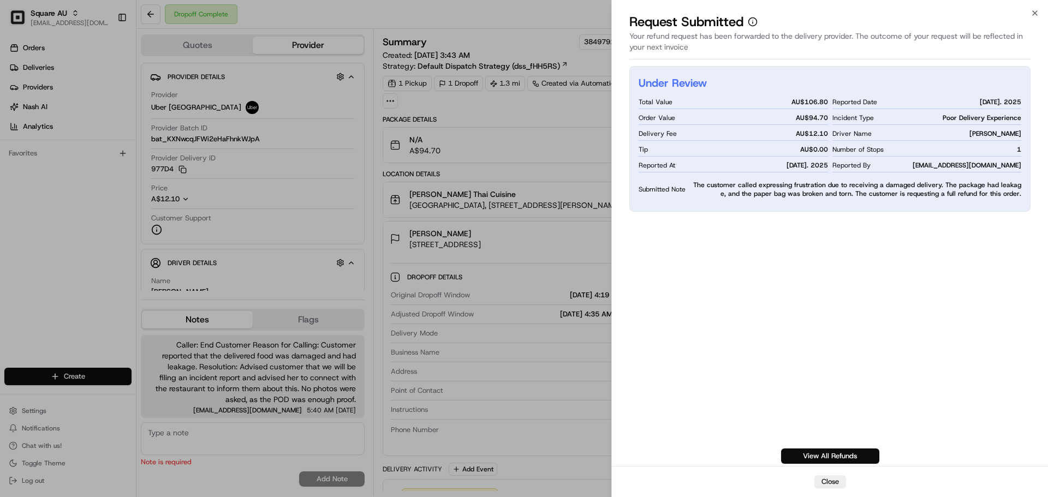
drag, startPoint x: 538, startPoint y: 133, endPoint x: 532, endPoint y: 130, distance: 6.6
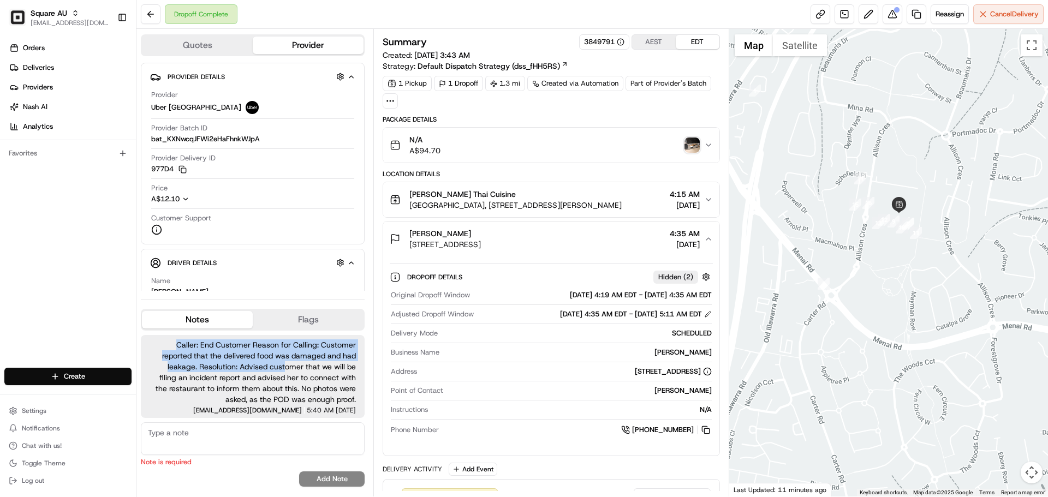
drag, startPoint x: 171, startPoint y: 349, endPoint x: 265, endPoint y: 361, distance: 94.7
click at [265, 361] on span "Caller: End Customer Reason for Calling: Customer reported that the delivered f…" at bounding box center [253, 371] width 206 height 65
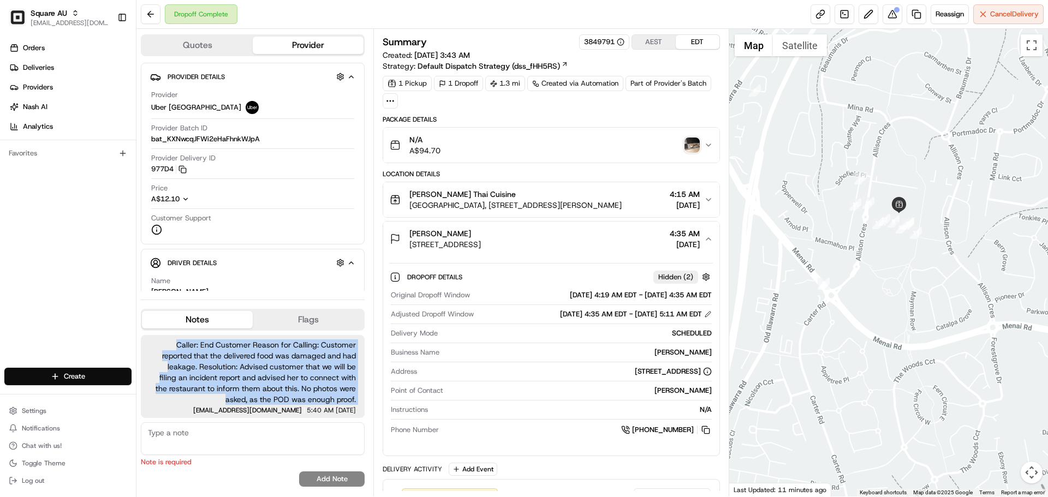
click at [265, 361] on span "Caller: End Customer Reason for Calling: Customer reported that the delivered f…" at bounding box center [253, 371] width 206 height 65
click at [196, 347] on span "Caller: End Customer Reason for Calling: Customer reported that the delivered f…" at bounding box center [253, 371] width 206 height 65
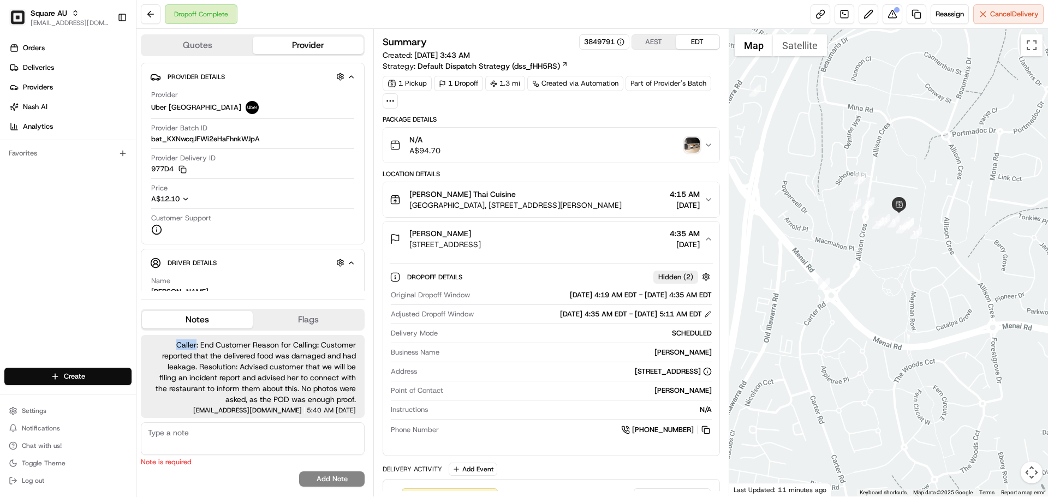
click at [196, 347] on span "Caller: End Customer Reason for Calling: Customer reported that the delivered f…" at bounding box center [253, 371] width 206 height 65
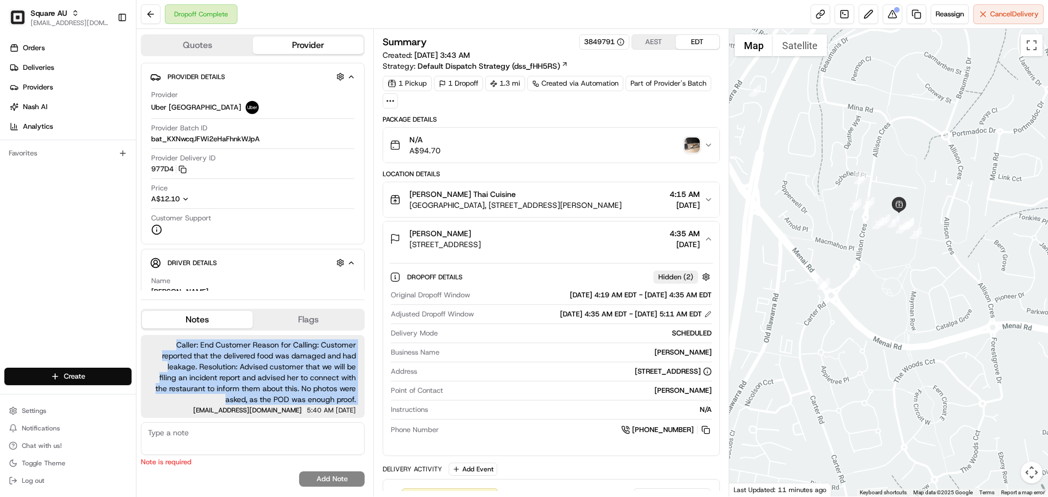
click at [196, 347] on span "Caller: End Customer Reason for Calling: Customer reported that the delivered f…" at bounding box center [253, 371] width 206 height 65
click at [176, 346] on span "Caller: End Customer Reason for Calling: Customer reported that the delivered f…" at bounding box center [253, 371] width 206 height 65
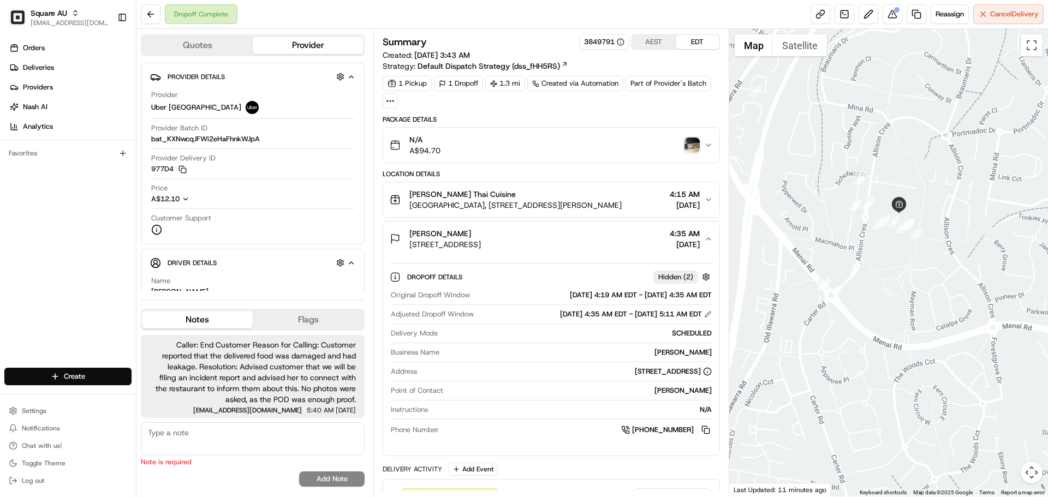
click at [185, 342] on span "Caller: End Customer Reason for Calling: Customer reported that the delivered f…" at bounding box center [253, 371] width 206 height 65
drag, startPoint x: 174, startPoint y: 345, endPoint x: 357, endPoint y: 357, distance: 183.8
click at [357, 357] on div "Caller: End Customer Reason for Calling: Customer reported that the delivered f…" at bounding box center [253, 376] width 224 height 83
click at [266, 379] on span "Caller: End Customer Reason for Calling: Customer reported that the delivered f…" at bounding box center [253, 371] width 206 height 65
click at [265, 377] on span "Caller: End Customer Reason for Calling: Customer reported that the delivered f…" at bounding box center [253, 371] width 206 height 65
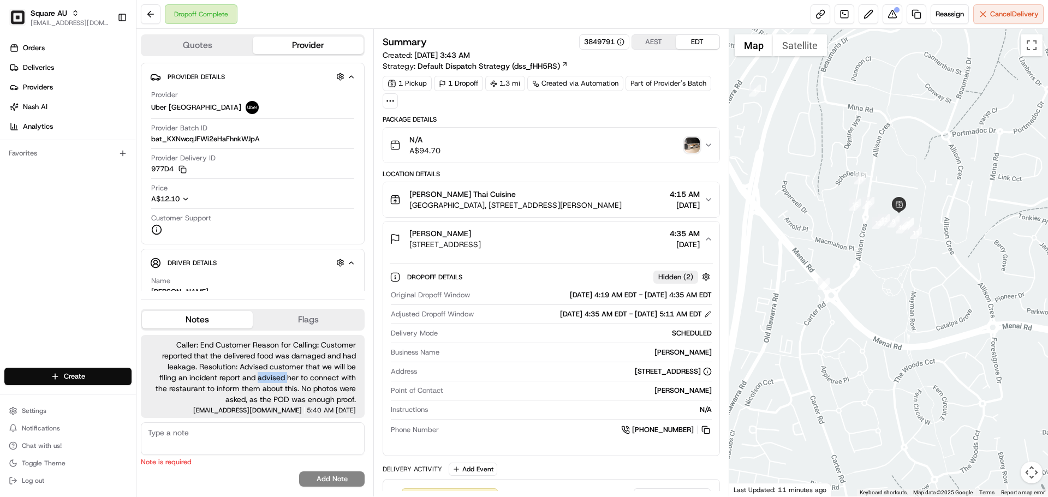
click at [265, 376] on span "Caller: End Customer Reason for Calling: Customer reported that the delivered f…" at bounding box center [253, 371] width 206 height 65
click at [278, 363] on span "Caller: End Customer Reason for Calling: Customer reported that the delivered f…" at bounding box center [253, 371] width 206 height 65
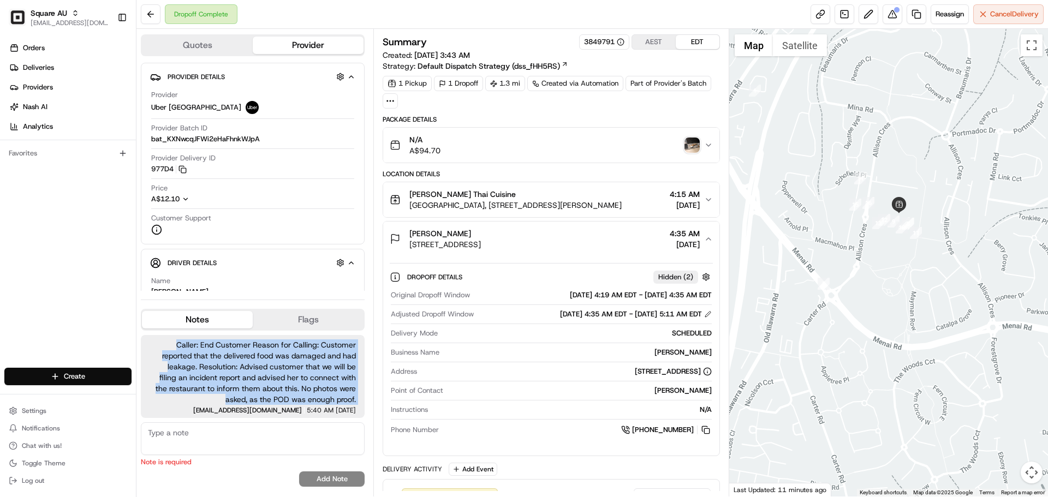
click at [278, 363] on span "Caller: End Customer Reason for Calling: Customer reported that the delivered f…" at bounding box center [253, 371] width 206 height 65
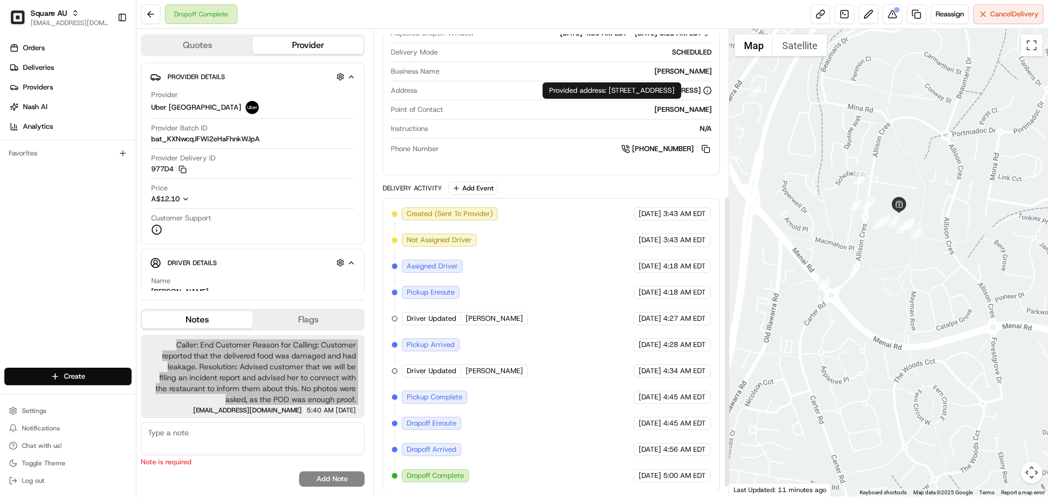
scroll to position [282, 0]
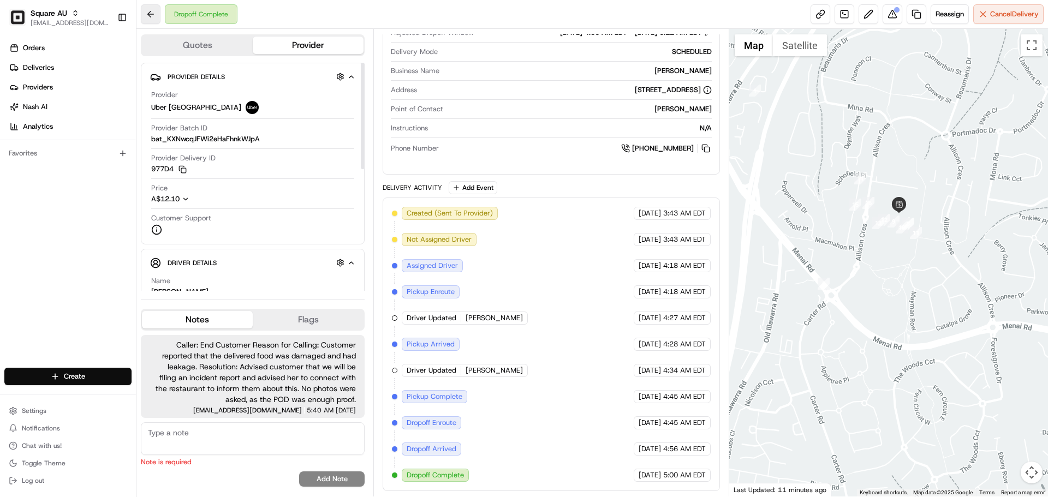
click at [140, 5] on div "Dropoff Complete Reassign Cancel Delivery" at bounding box center [591, 14] width 911 height 29
click at [143, 16] on button at bounding box center [151, 14] width 20 height 20
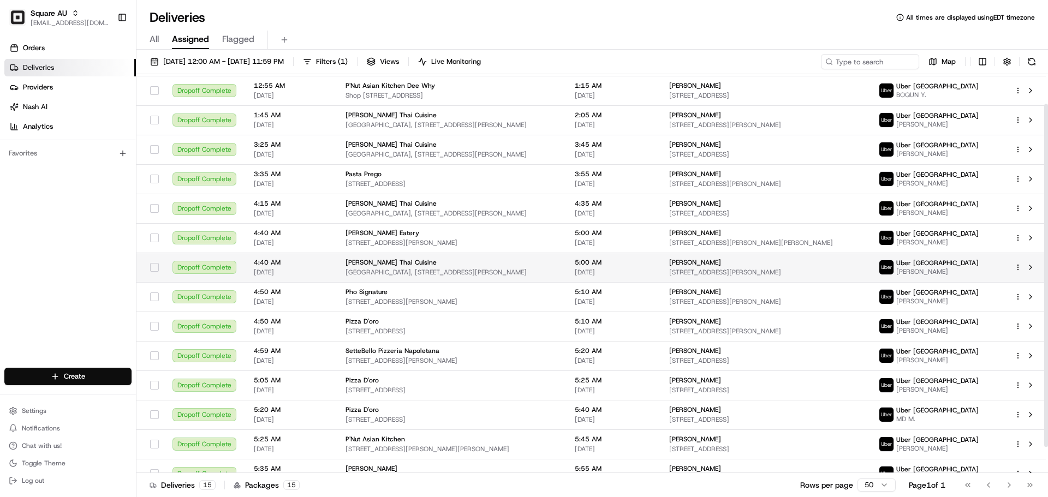
scroll to position [65, 0]
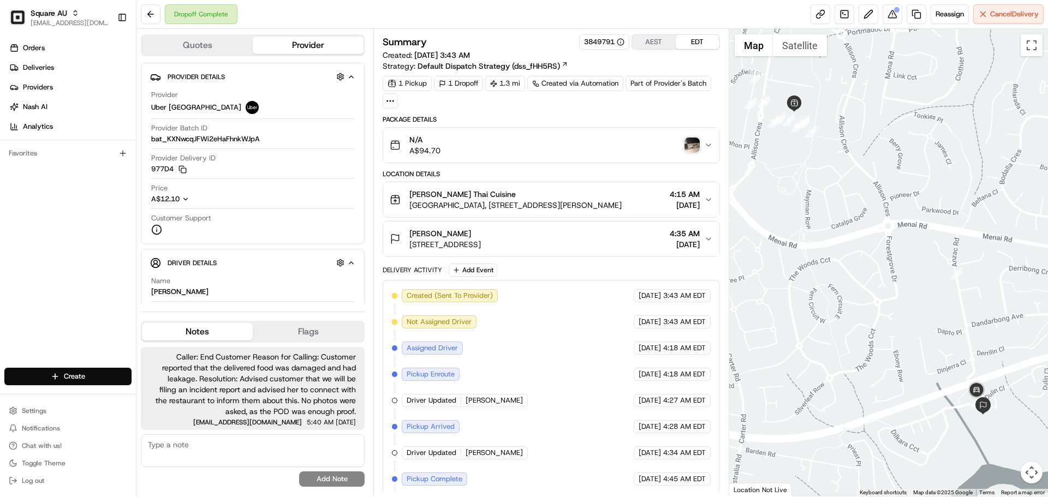
click at [702, 245] on div "[PERSON_NAME] [STREET_ADDRESS] 4:35 AM [DATE]" at bounding box center [547, 239] width 314 height 22
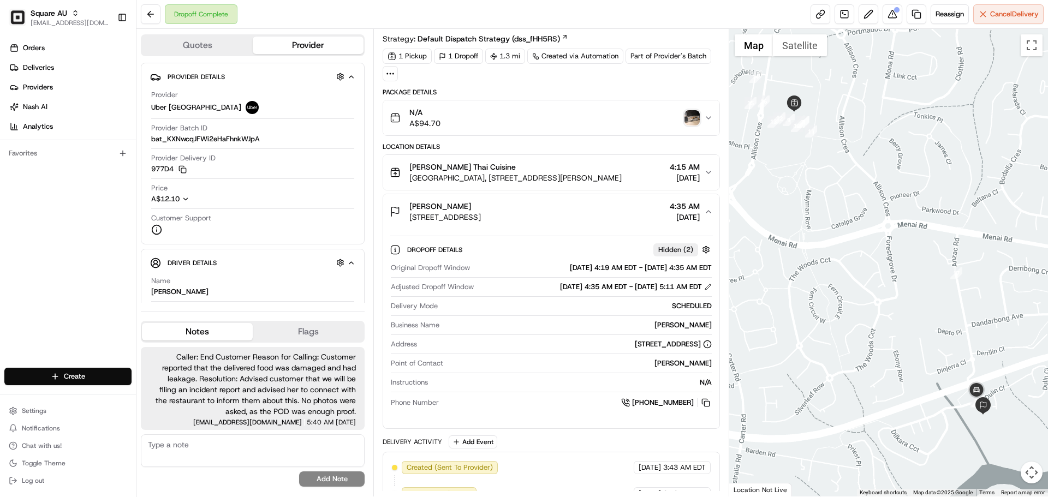
scroll to position [55, 0]
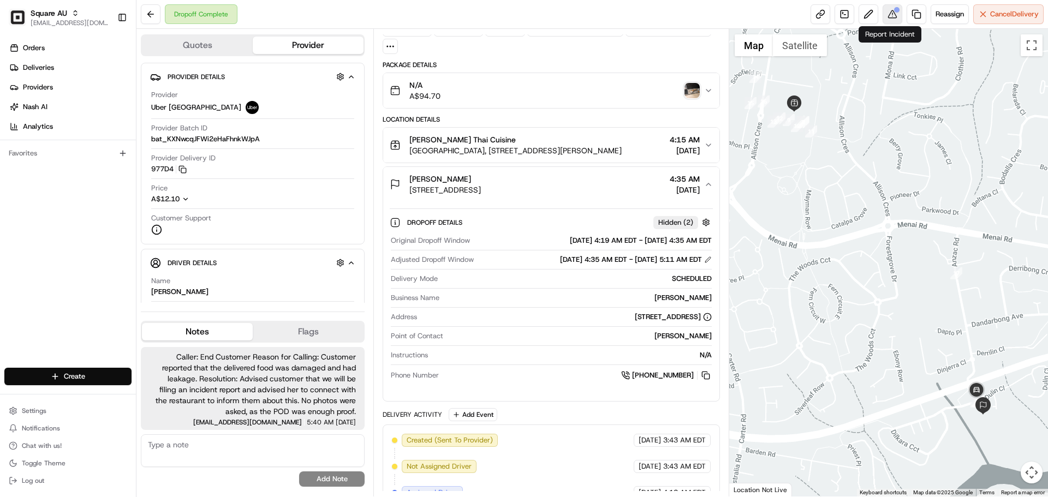
click at [890, 18] on button at bounding box center [892, 14] width 20 height 20
